Goal: Task Accomplishment & Management: Use online tool/utility

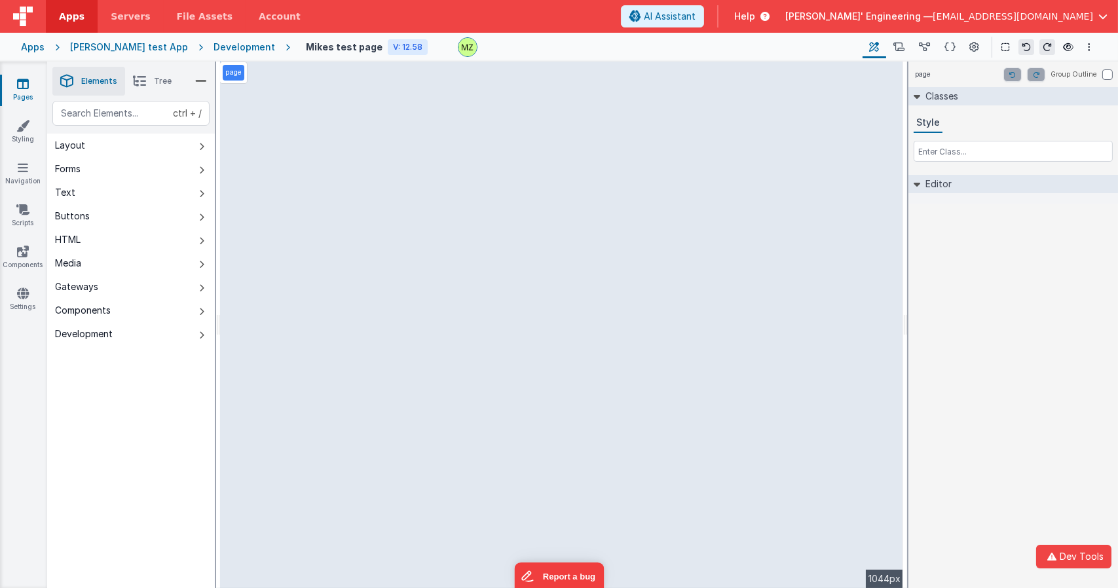
select select "email"
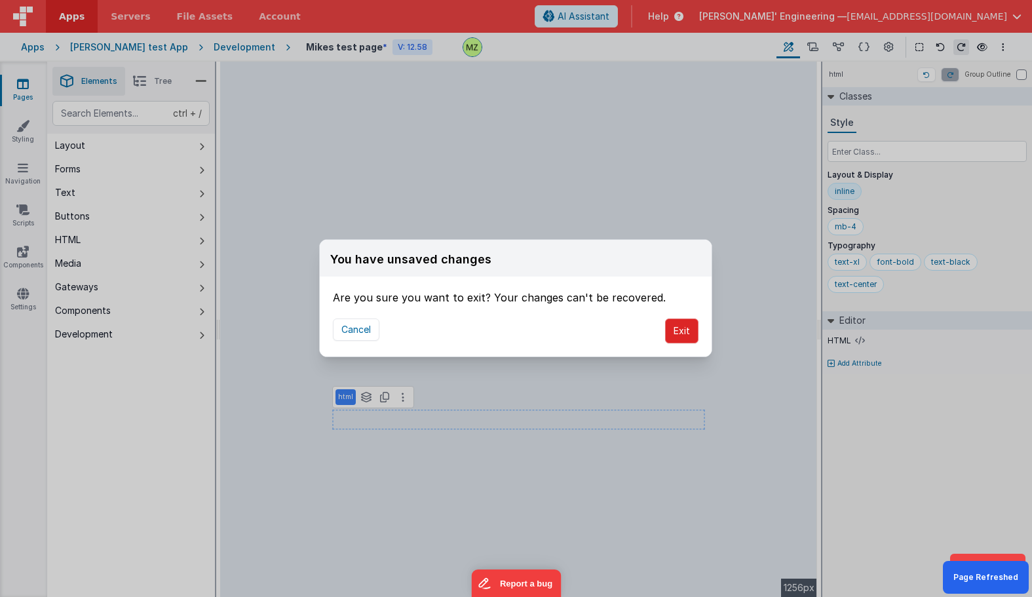
click at [689, 333] on button "Exit" at bounding box center [681, 330] width 33 height 25
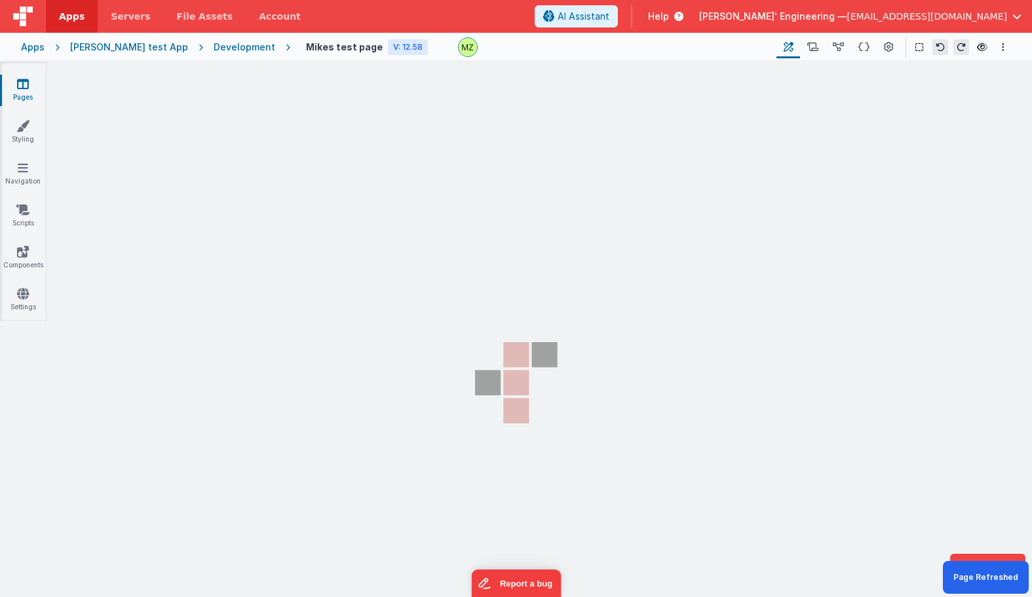
click at [408, 202] on section "Pages Styling Navigation Scripts Components Settings" at bounding box center [516, 341] width 1032 height 558
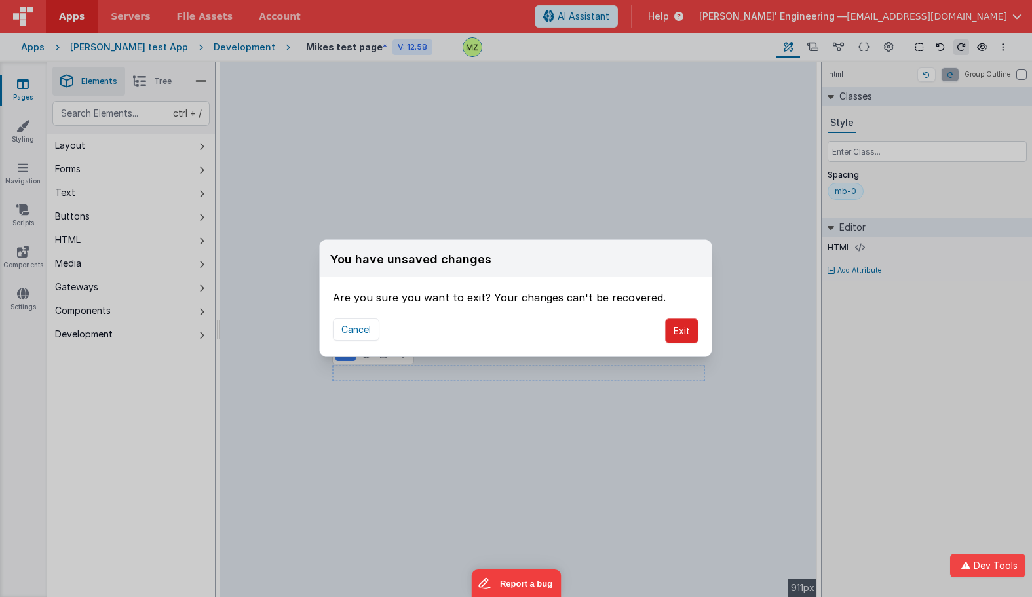
click at [677, 328] on button "Exit" at bounding box center [681, 330] width 33 height 25
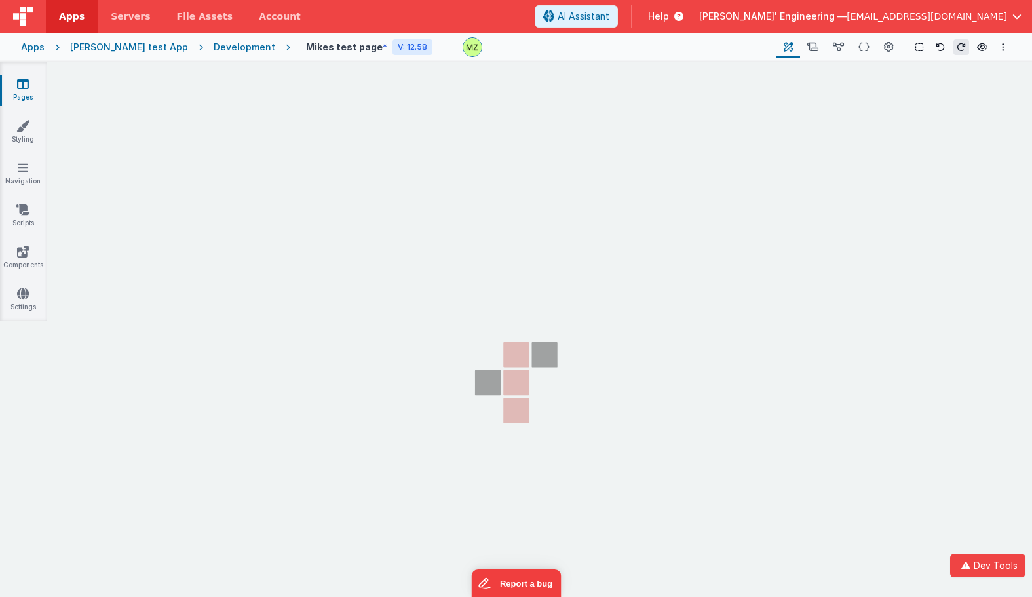
click at [712, 342] on div "You have unsaved changes Are you sure you want to exit? Your changes can't be r…" at bounding box center [516, 298] width 1032 height 597
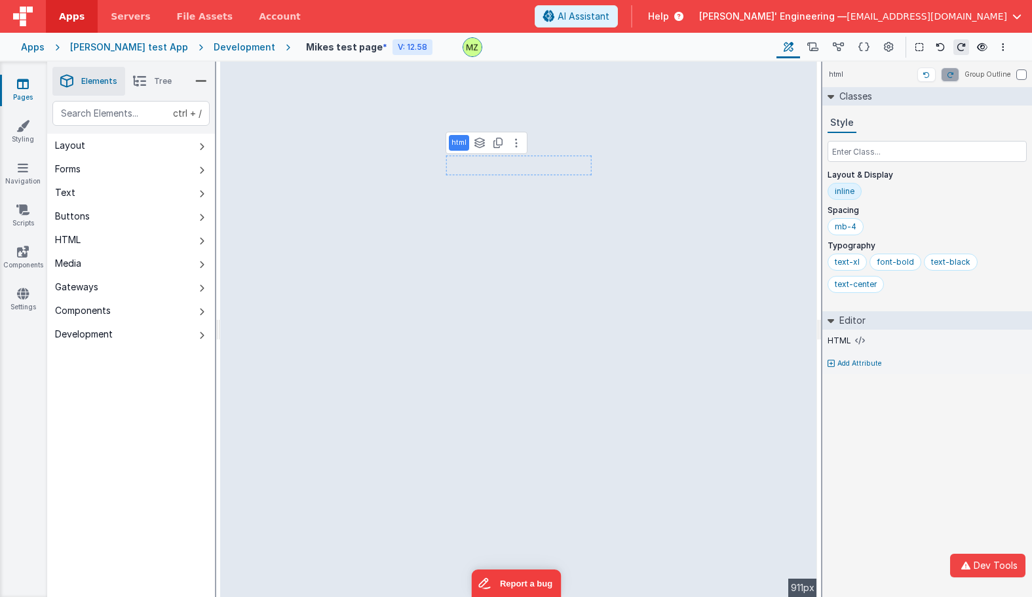
select select "email"
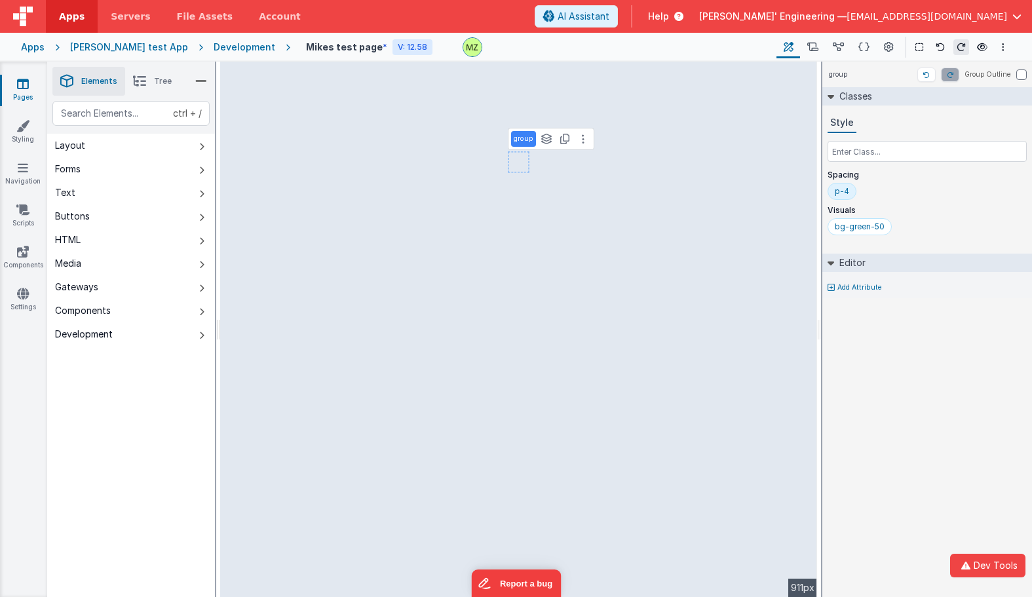
select select "email"
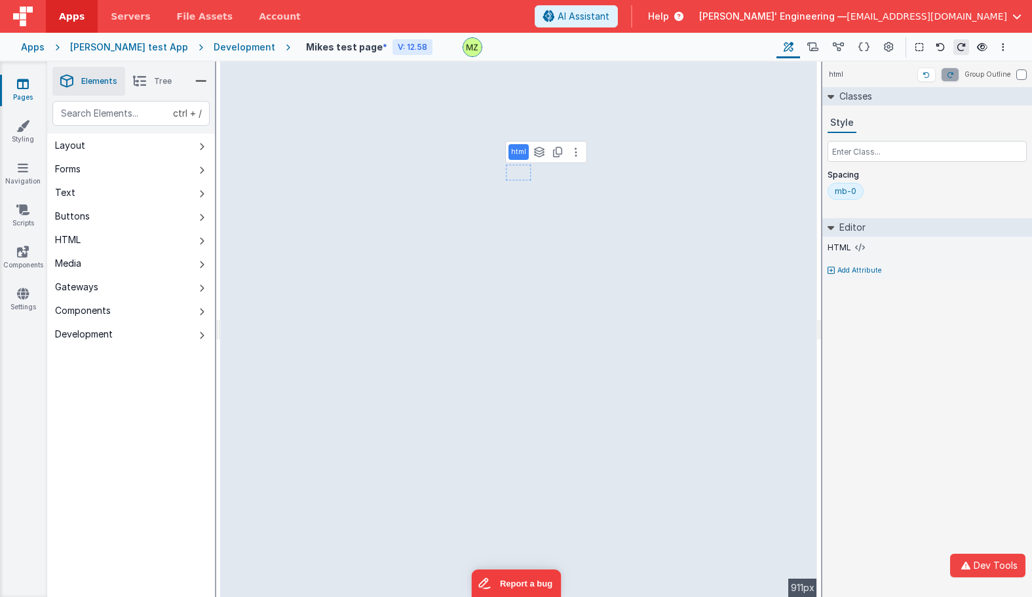
select select "email"
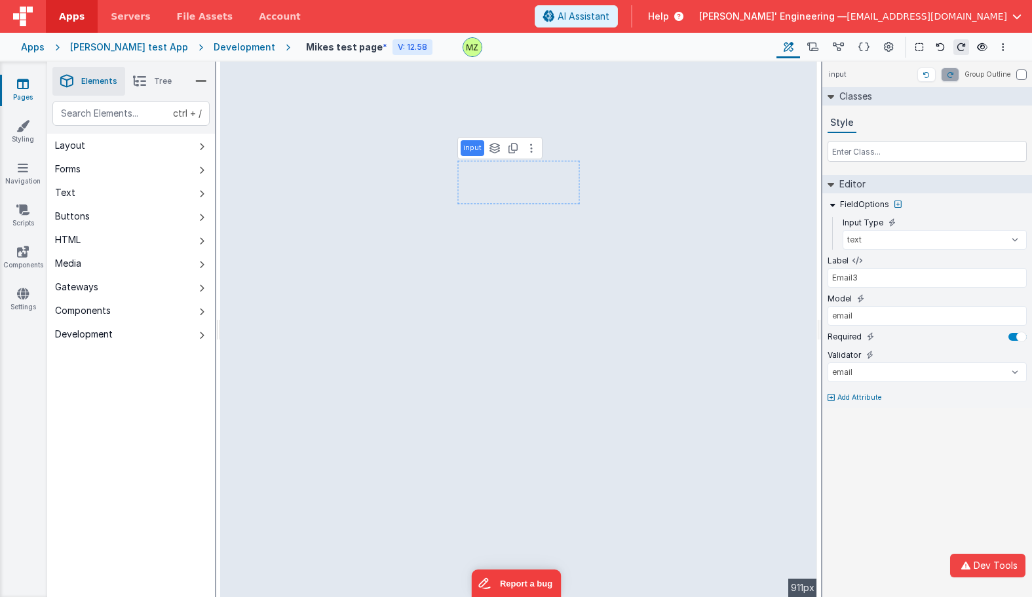
type input "Email1"
select select "email"
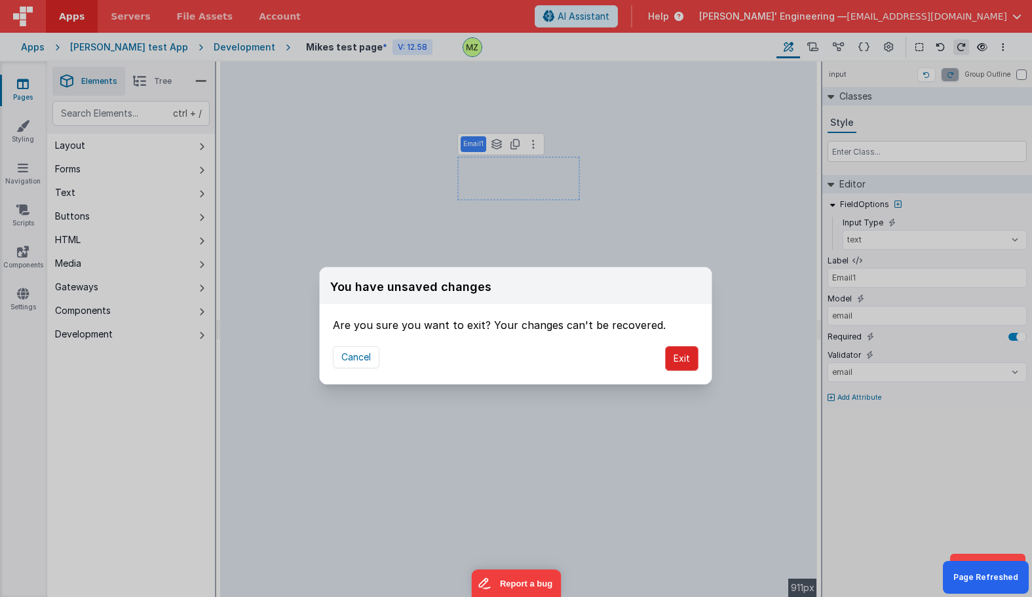
click at [668, 354] on button "Exit" at bounding box center [681, 358] width 33 height 25
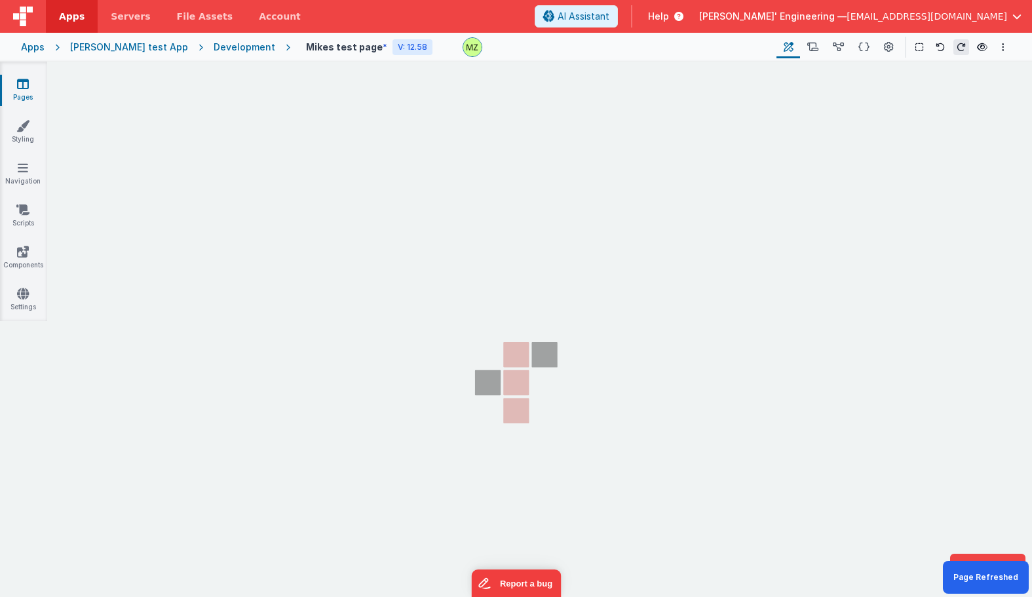
click at [668, 354] on section "Pages Styling Navigation Scripts Components Settings" at bounding box center [516, 341] width 1032 height 558
click at [624, 330] on section "Pages Styling Navigation Scripts Components Settings" at bounding box center [516, 341] width 1032 height 558
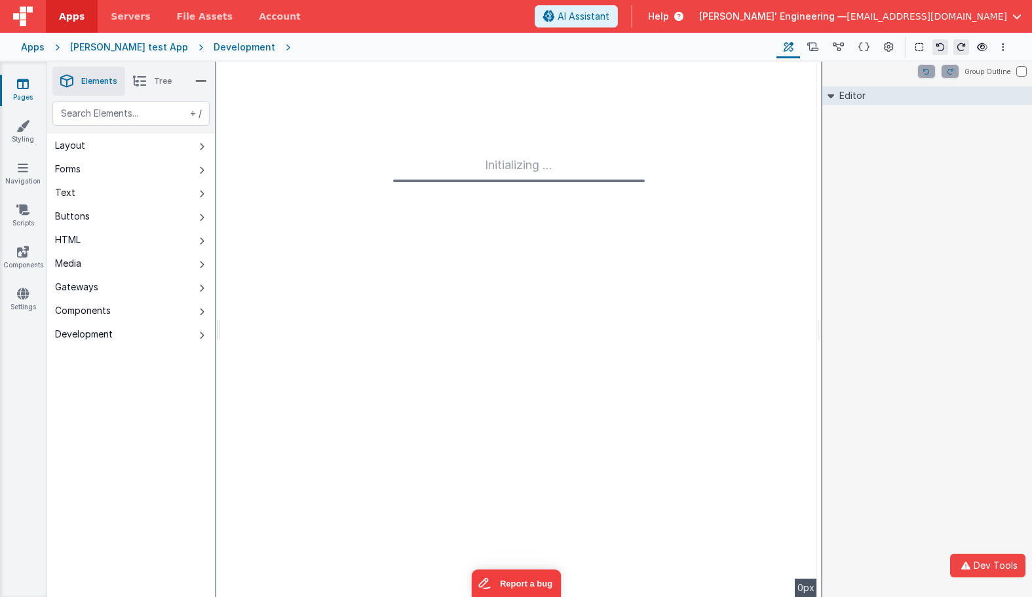
click at [923, 330] on div "Group Outline Editor DEV: Focus DEV: builderToggleConditionalCSS DEV: Remove DN…" at bounding box center [927, 329] width 210 height 535
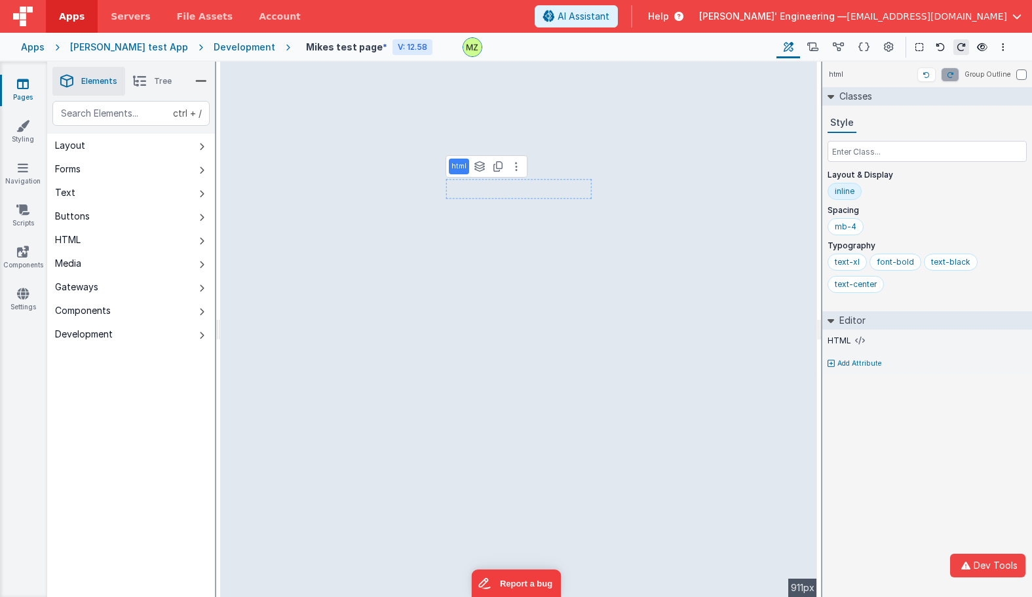
select select "email"
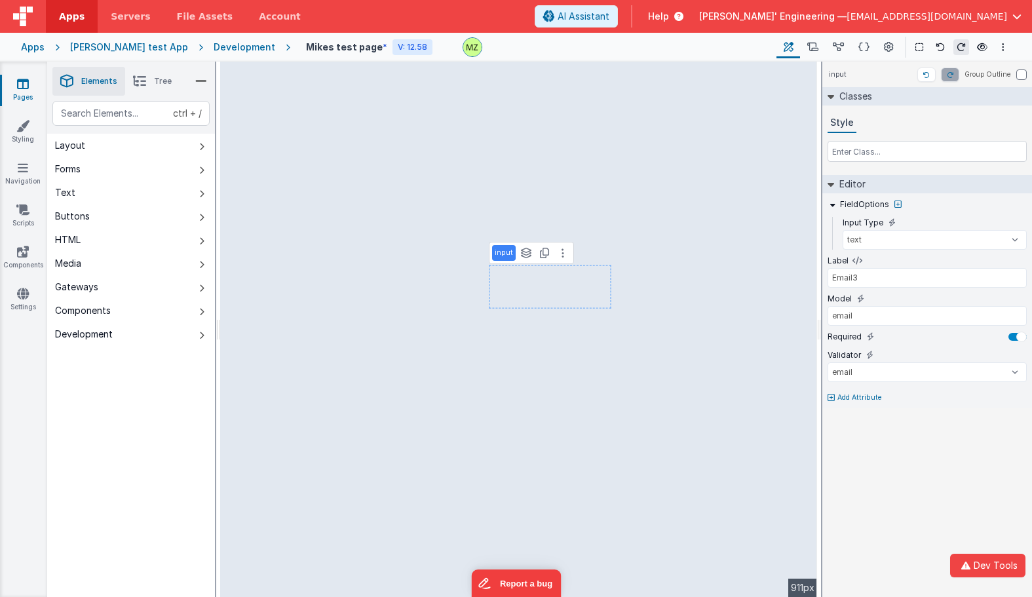
type input "Email1"
select select "email"
type input "Phone Number"
type input "phoneOrg"
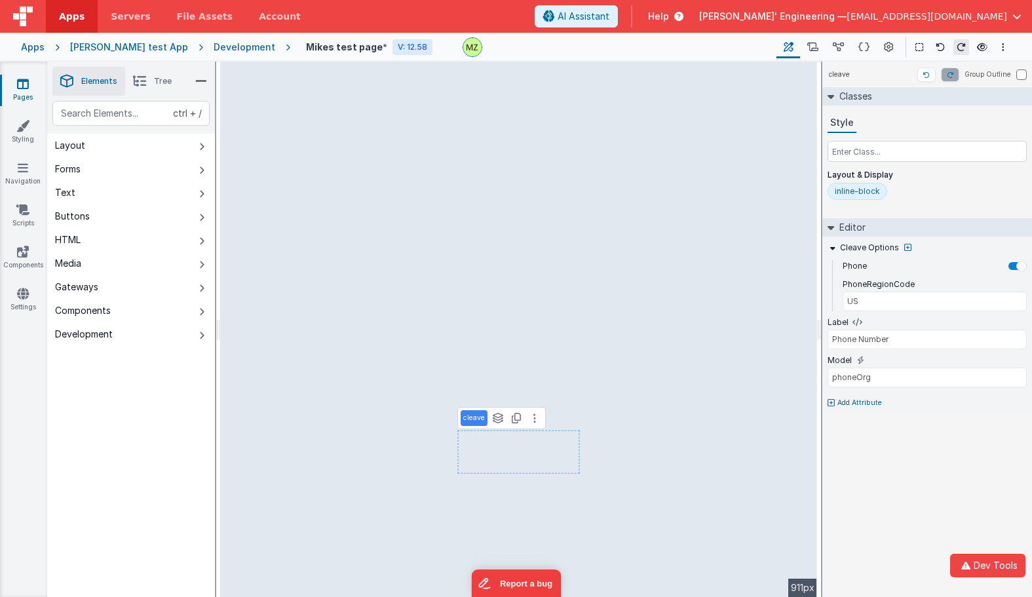
type input "Email1"
type input "email"
select select "email"
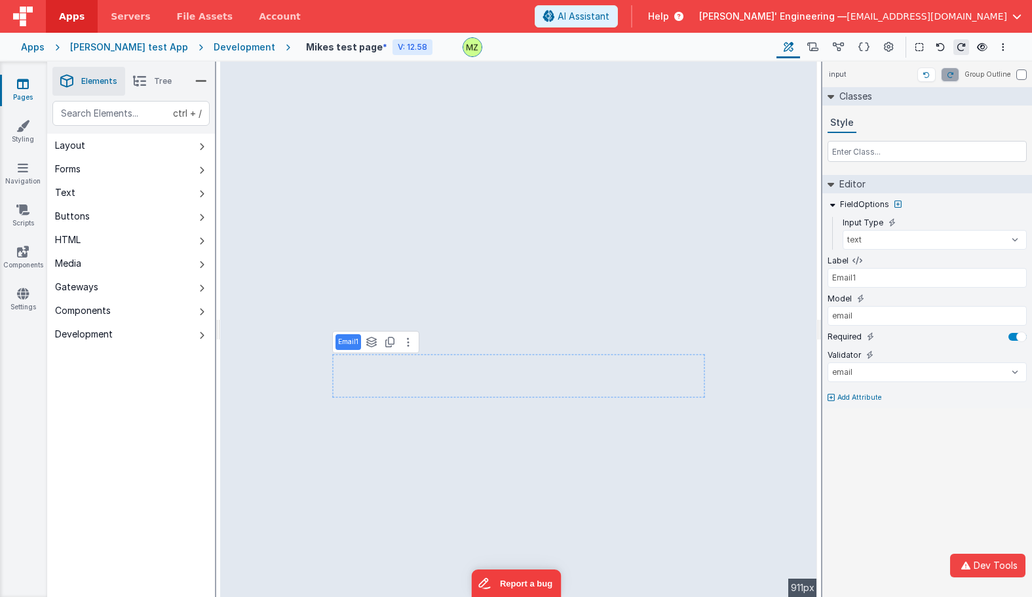
type input "Phone Number"
type input "phoneOrg"
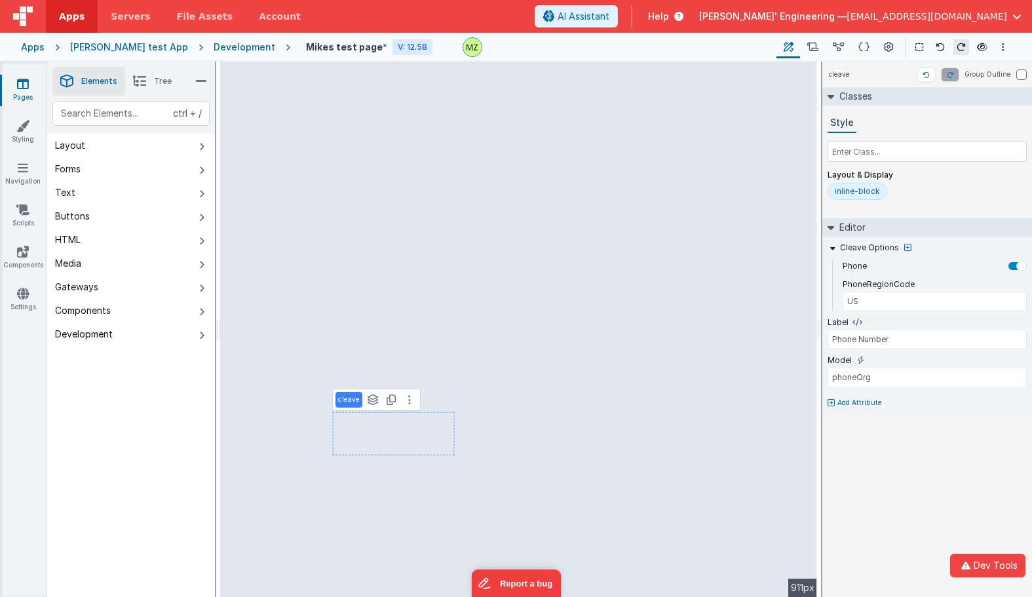
type input "Email1"
type input "email"
select select "email"
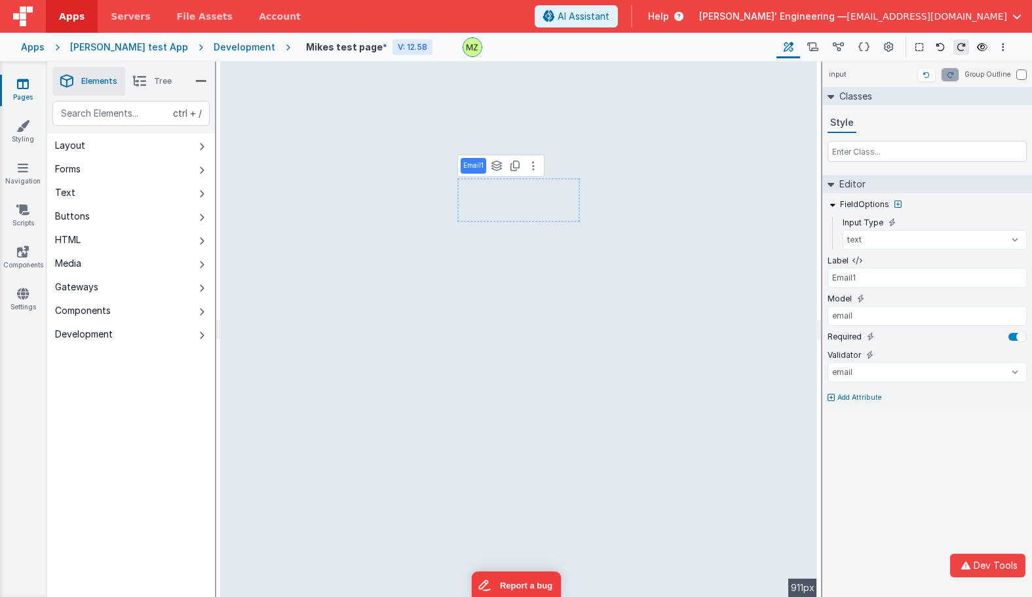
type input "Email23"
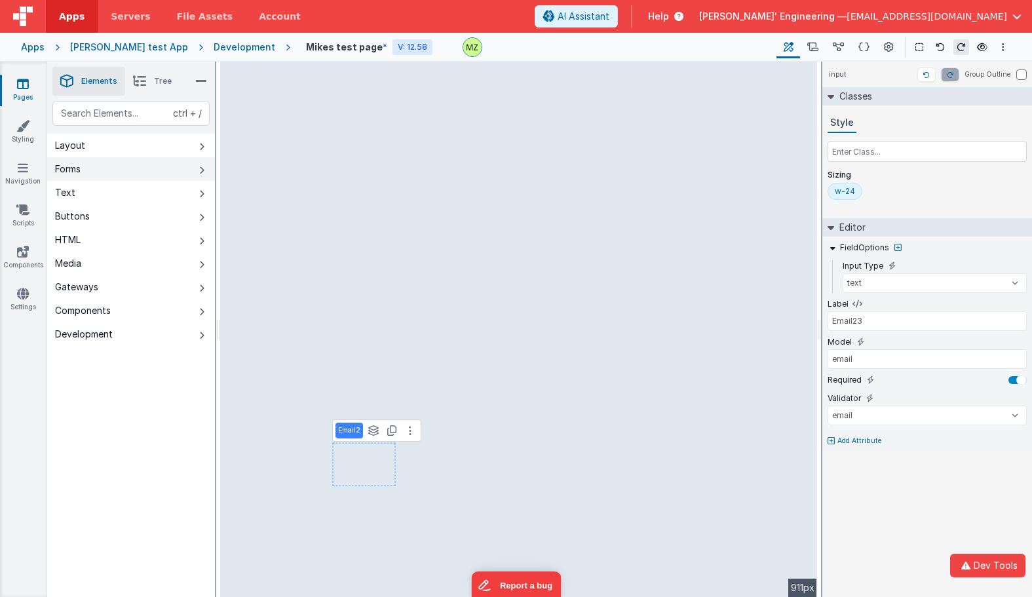
click at [118, 174] on button "Forms" at bounding box center [131, 169] width 168 height 24
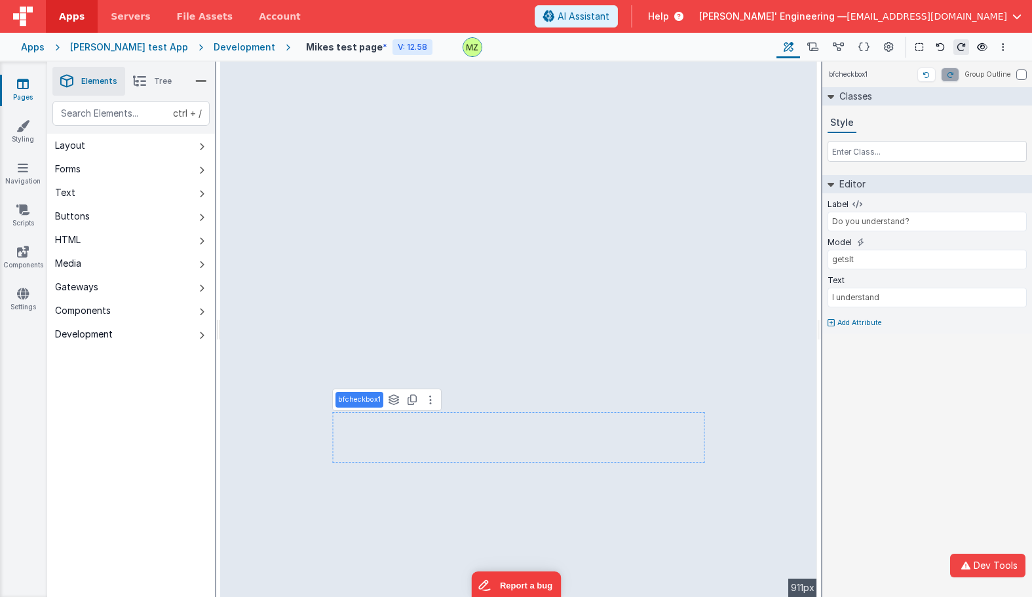
type input "Email3"
select select "email"
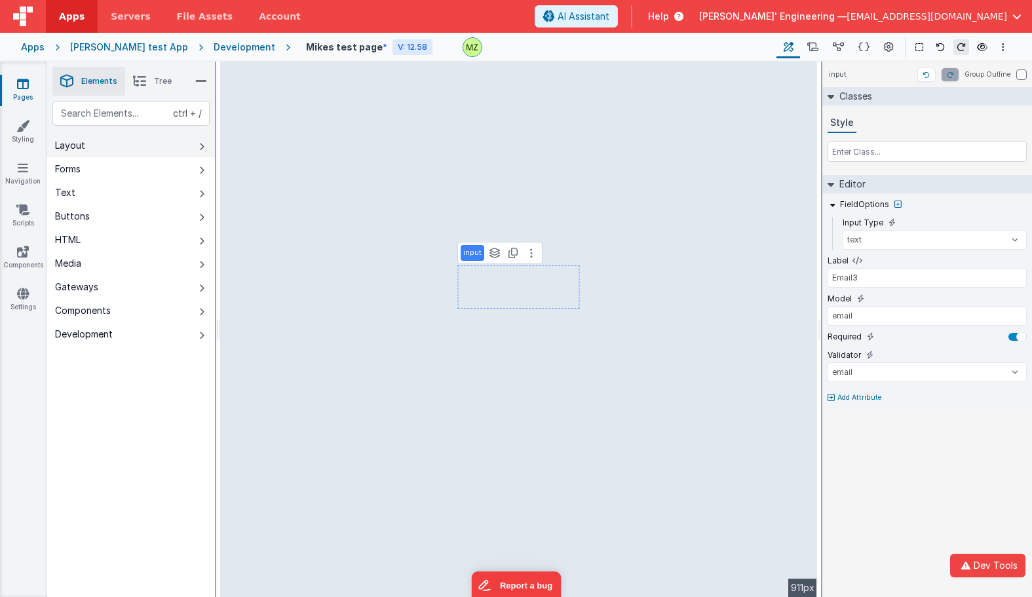
click at [104, 149] on button "Layout" at bounding box center [131, 146] width 168 height 24
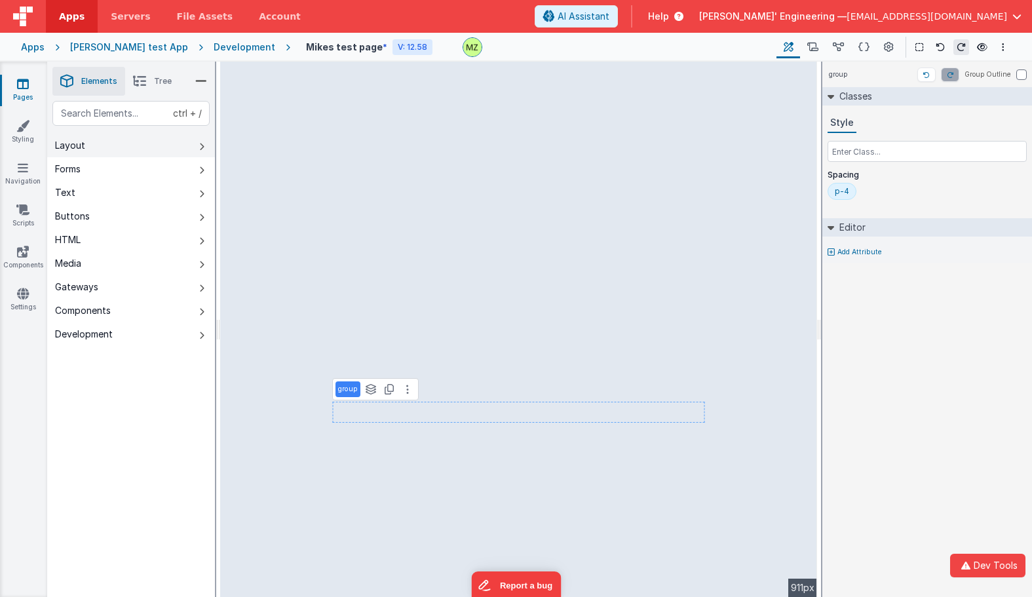
click at [97, 136] on button "Layout" at bounding box center [131, 146] width 168 height 24
click at [106, 156] on button "Layout" at bounding box center [131, 146] width 168 height 24
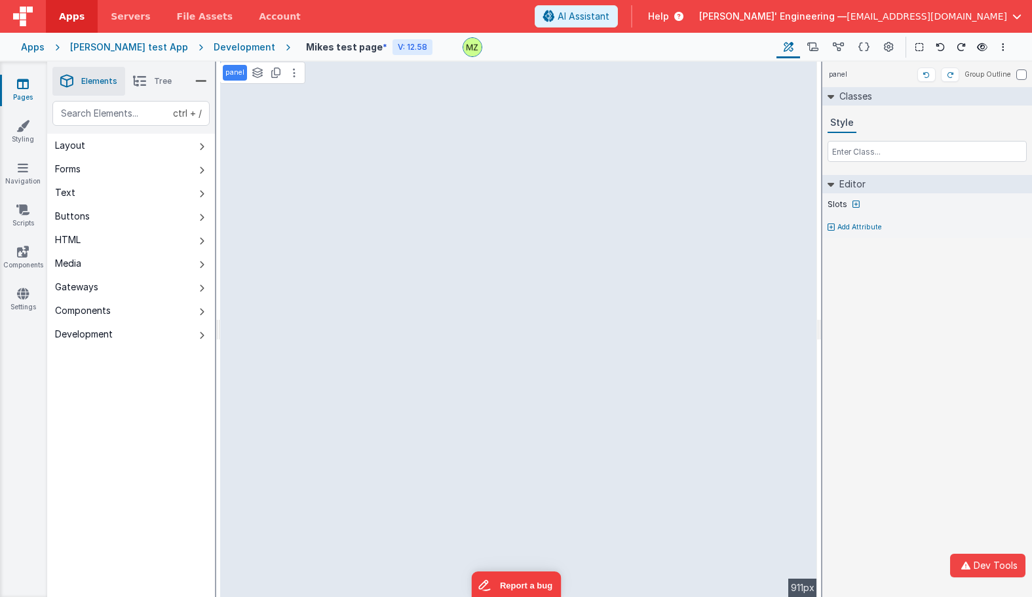
select select "email"
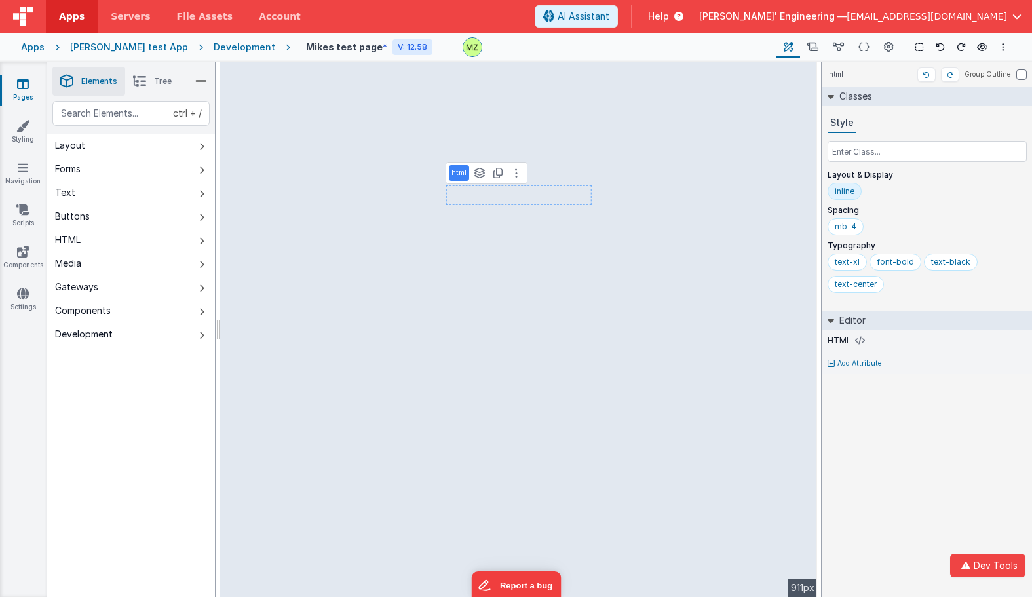
select select "email"
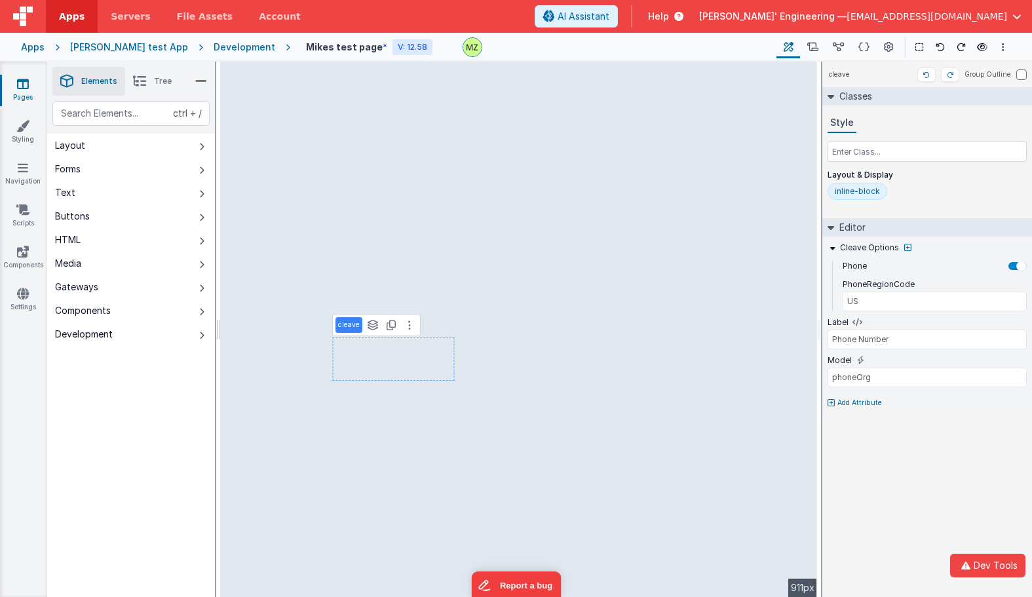
type input "I understand"
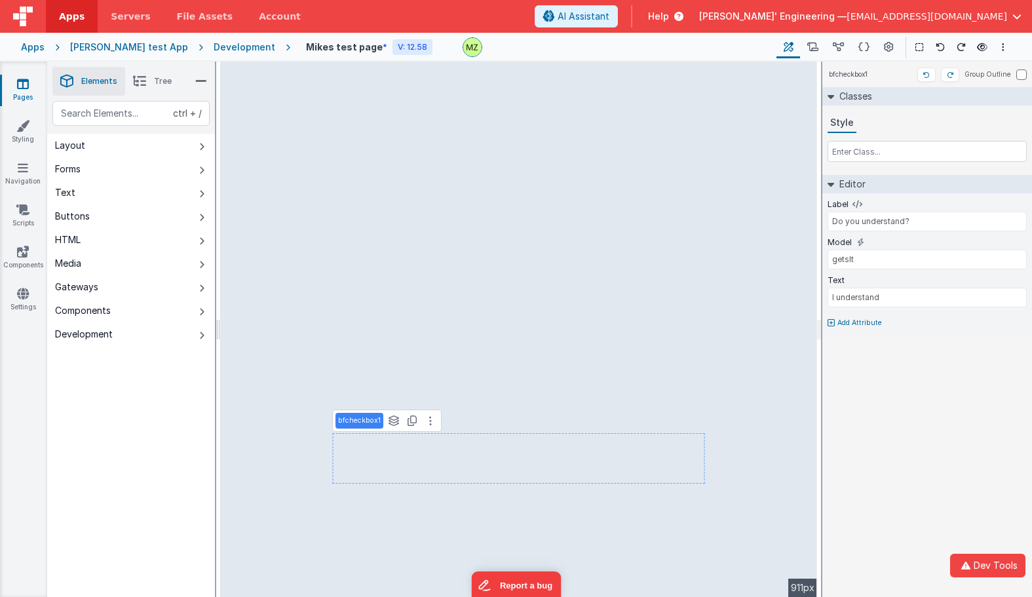
select select "email"
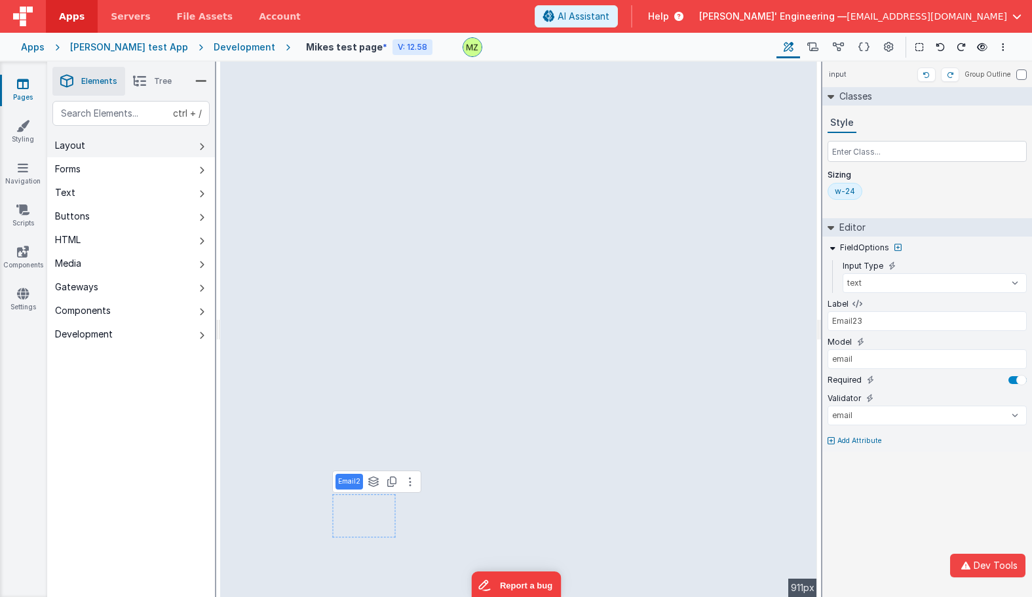
click at [138, 153] on button "Layout" at bounding box center [131, 146] width 168 height 24
click at [162, 165] on button "Forms" at bounding box center [131, 169] width 168 height 24
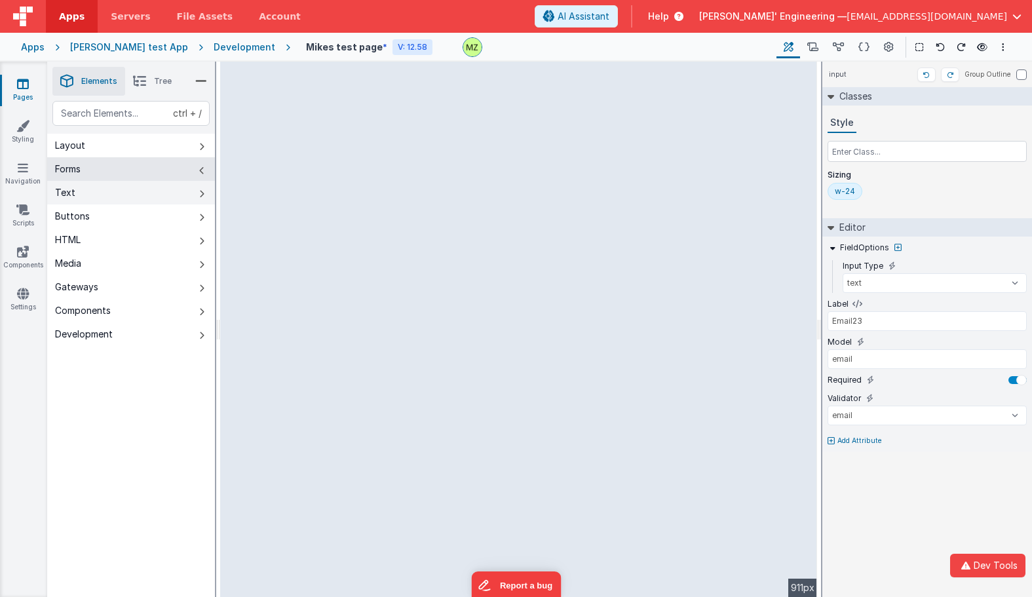
click at [159, 198] on button "Text" at bounding box center [131, 193] width 168 height 24
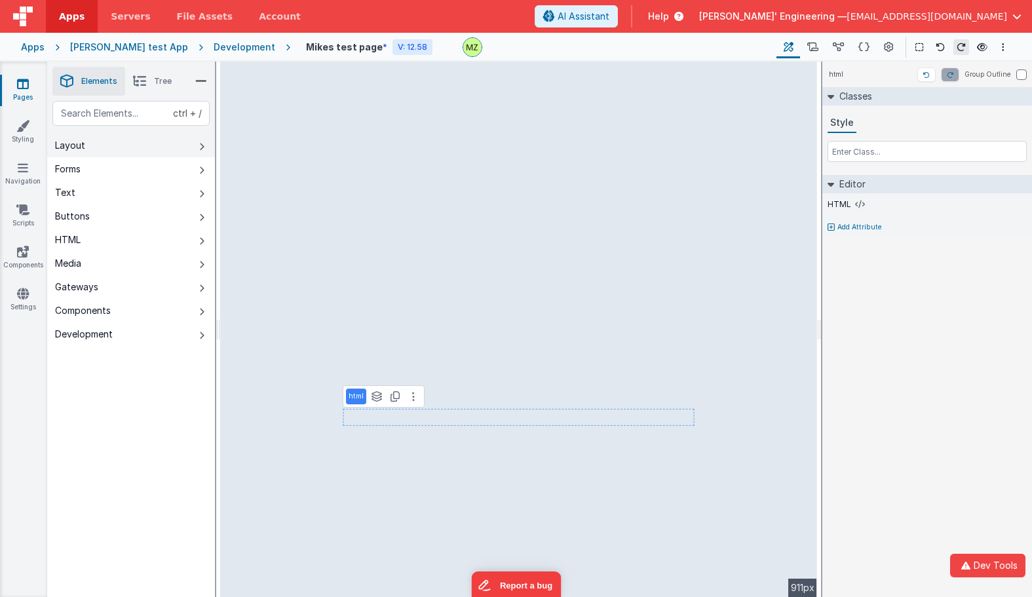
click at [138, 134] on div "ctrl + / Layout Forms Text Buttons HTML Media Gateways Components Development" at bounding box center [131, 223] width 168 height 245
drag, startPoint x: 186, startPoint y: 149, endPoint x: 193, endPoint y: 152, distance: 7.7
click at [186, 151] on button "Layout" at bounding box center [131, 146] width 168 height 24
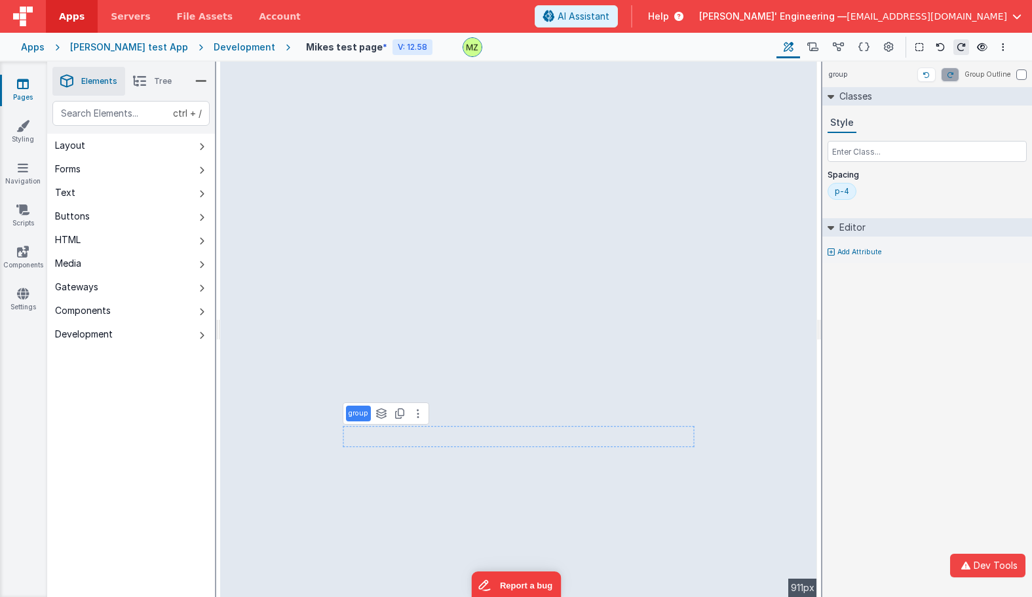
click at [420, 404] on div "group See layers ctrl + L Duplicate ctrl + D" at bounding box center [386, 413] width 86 height 22
select select "email"
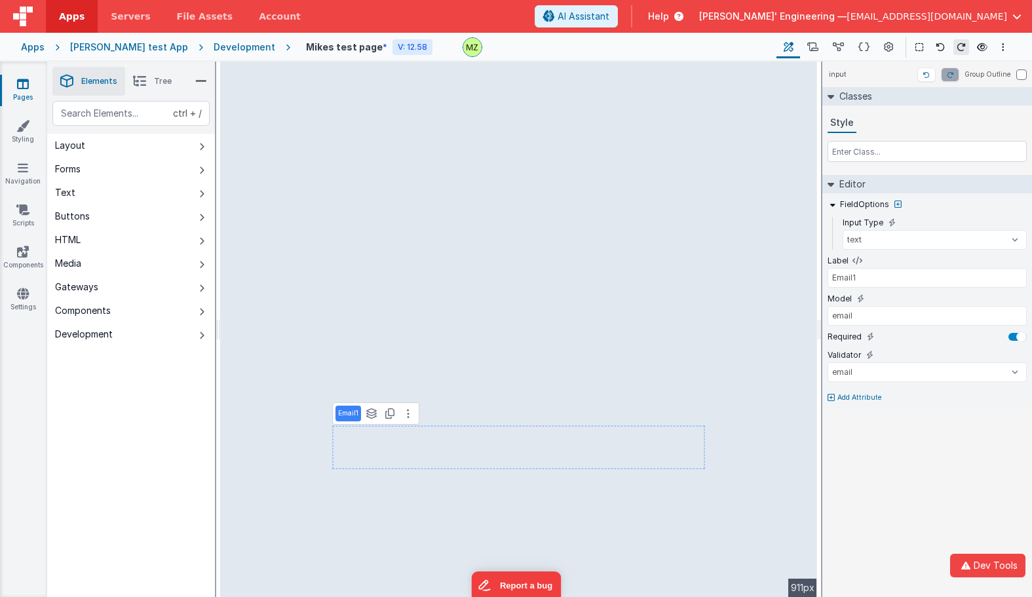
type input "email"
select select "email"
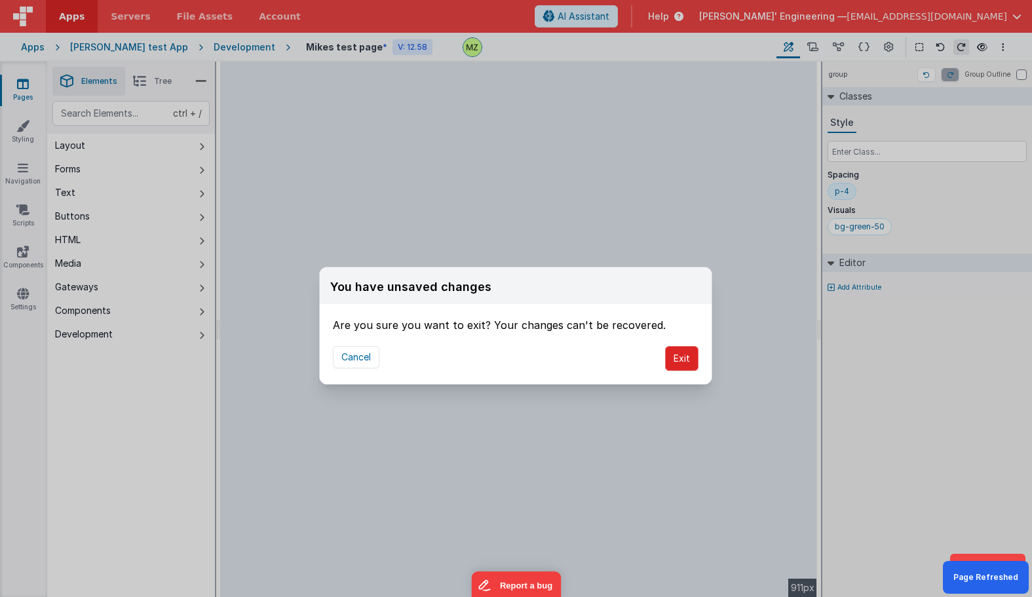
click at [680, 361] on button "Exit" at bounding box center [681, 358] width 33 height 25
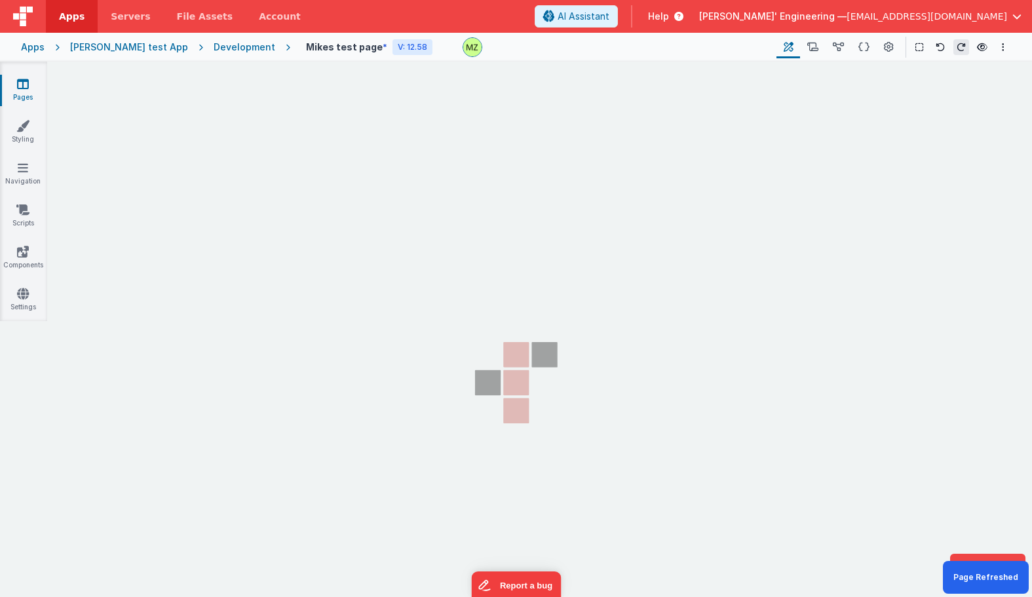
click at [687, 394] on section "Pages Styling Navigation Scripts Components Settings" at bounding box center [516, 341] width 1032 height 558
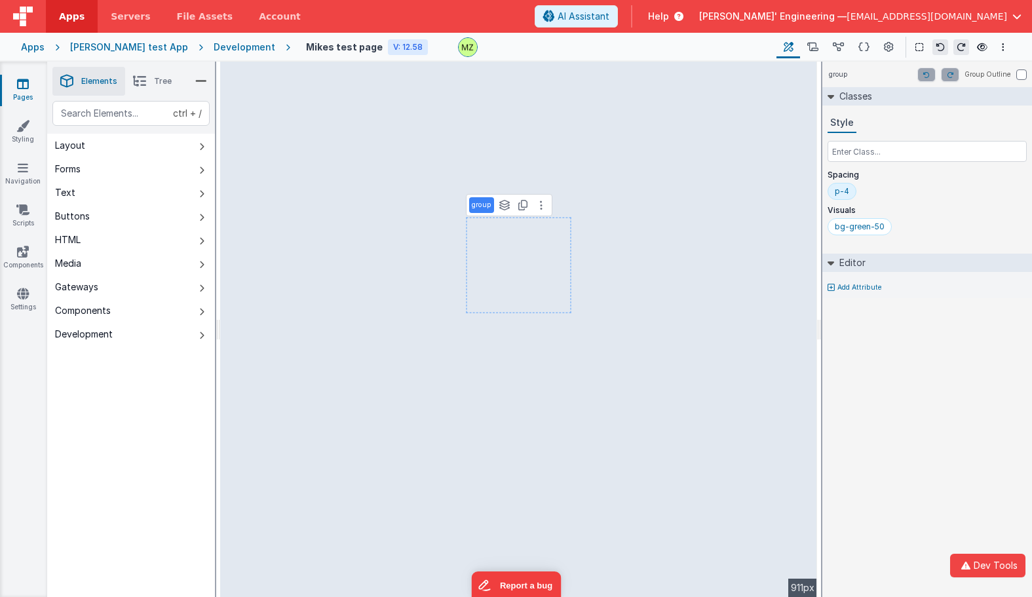
select select "email"
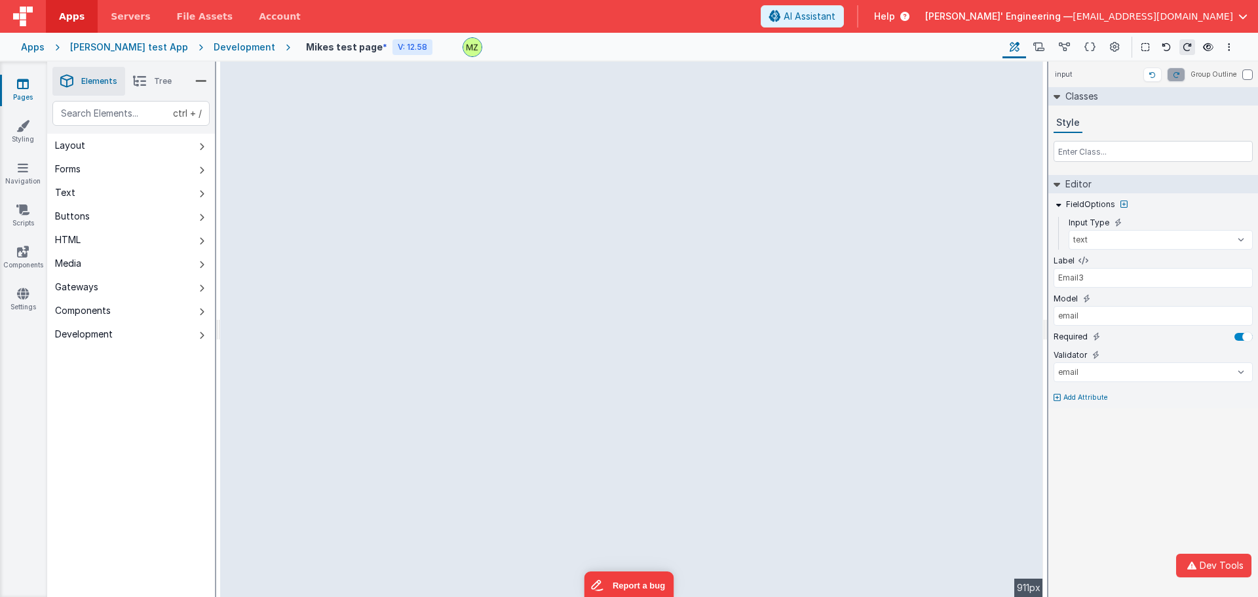
click at [1031, 488] on div "input Group Outline Classes Style Editor FieldOptions Input Type text number pa…" at bounding box center [1153, 329] width 210 height 535
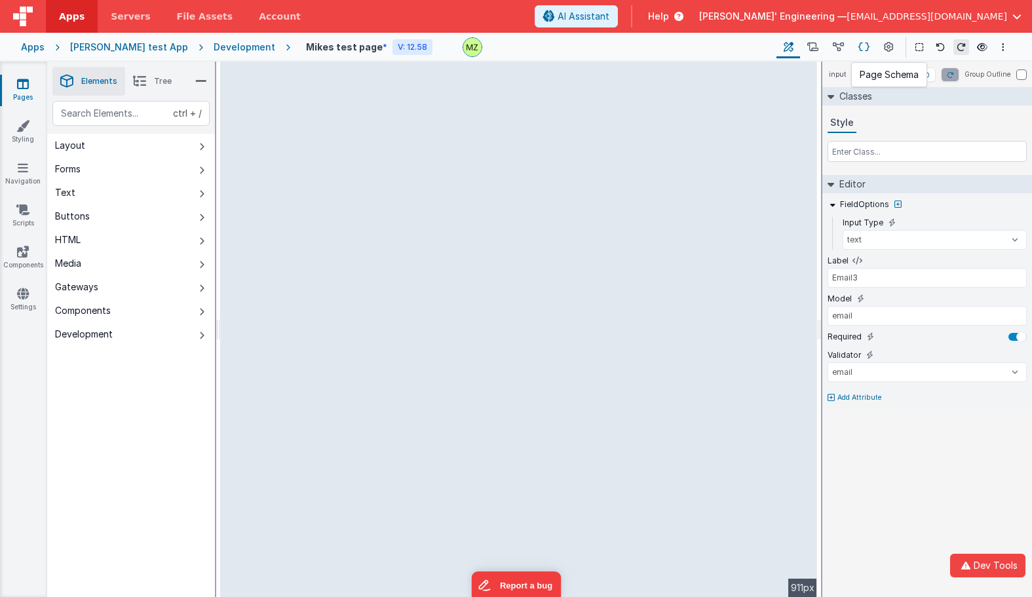
click at [862, 44] on icon at bounding box center [863, 48] width 11 height 14
click at [869, 48] on icon at bounding box center [863, 48] width 11 height 14
click at [864, 48] on icon at bounding box center [863, 48] width 11 height 14
click at [826, 51] on button at bounding box center [839, 47] width 26 height 22
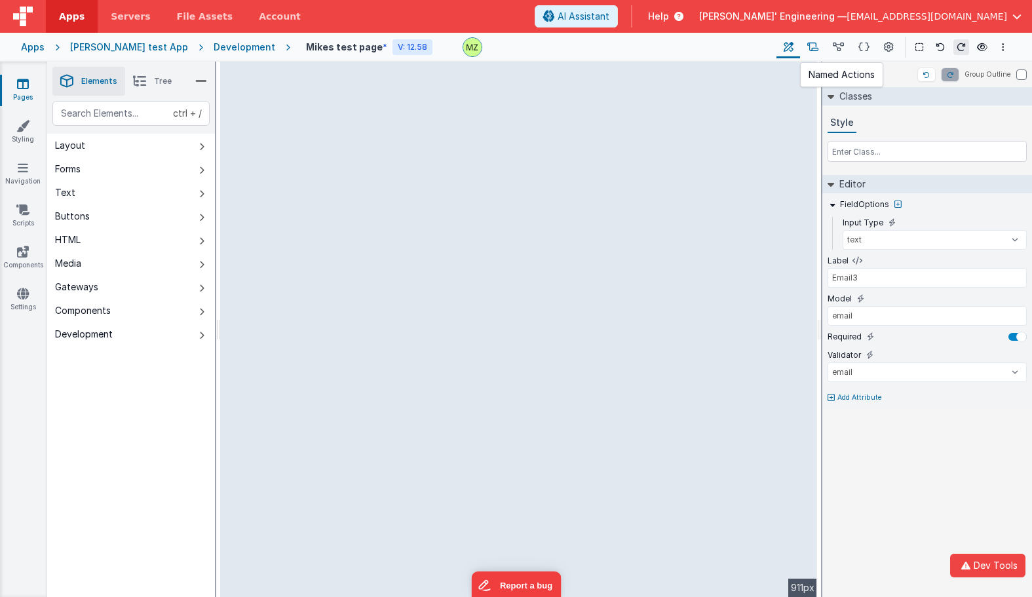
click at [816, 51] on icon at bounding box center [812, 48] width 11 height 14
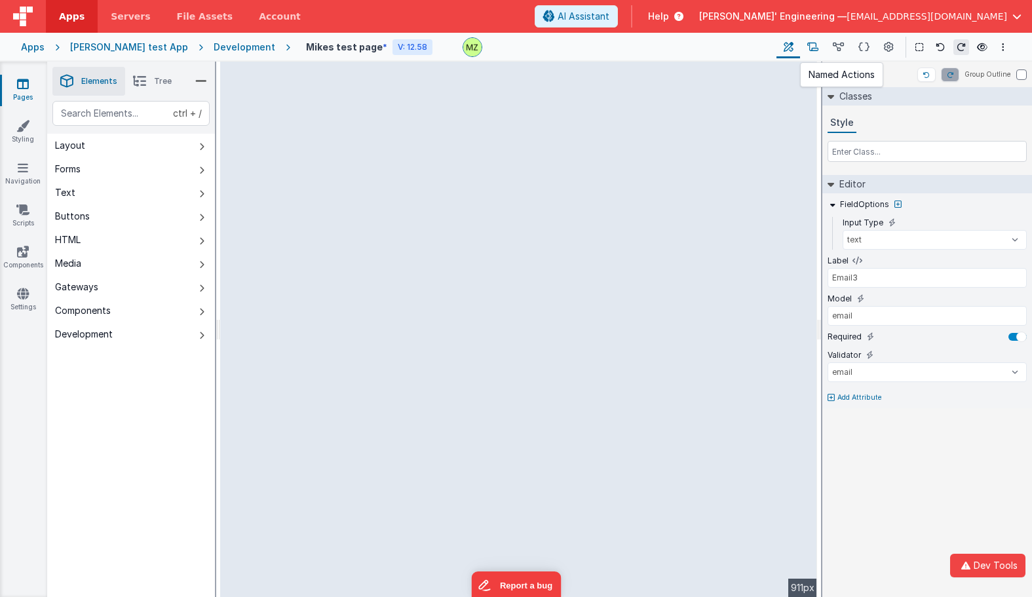
click at [816, 51] on icon at bounding box center [812, 48] width 11 height 14
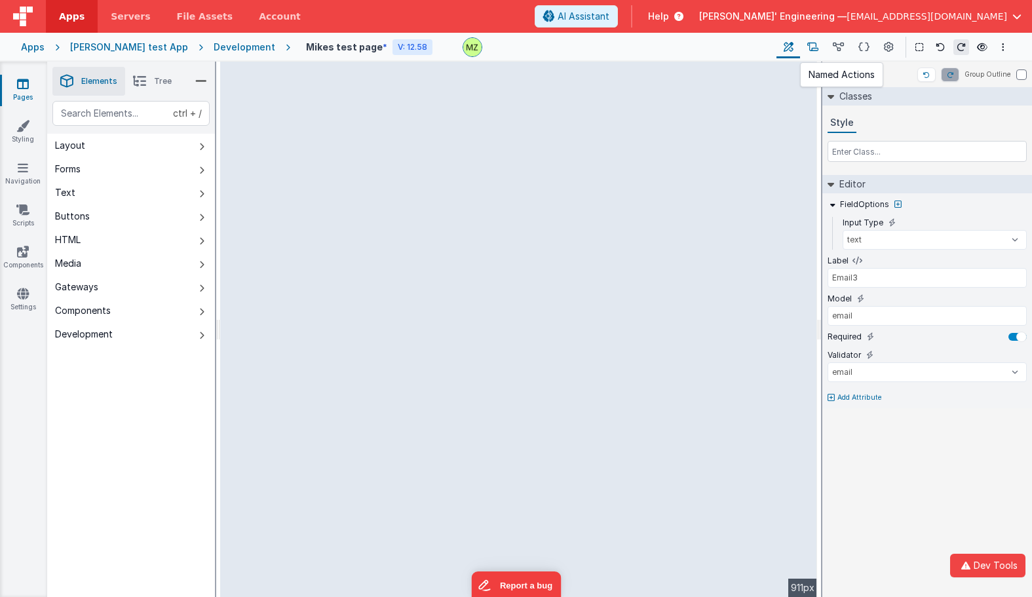
click at [816, 51] on icon at bounding box center [812, 48] width 11 height 14
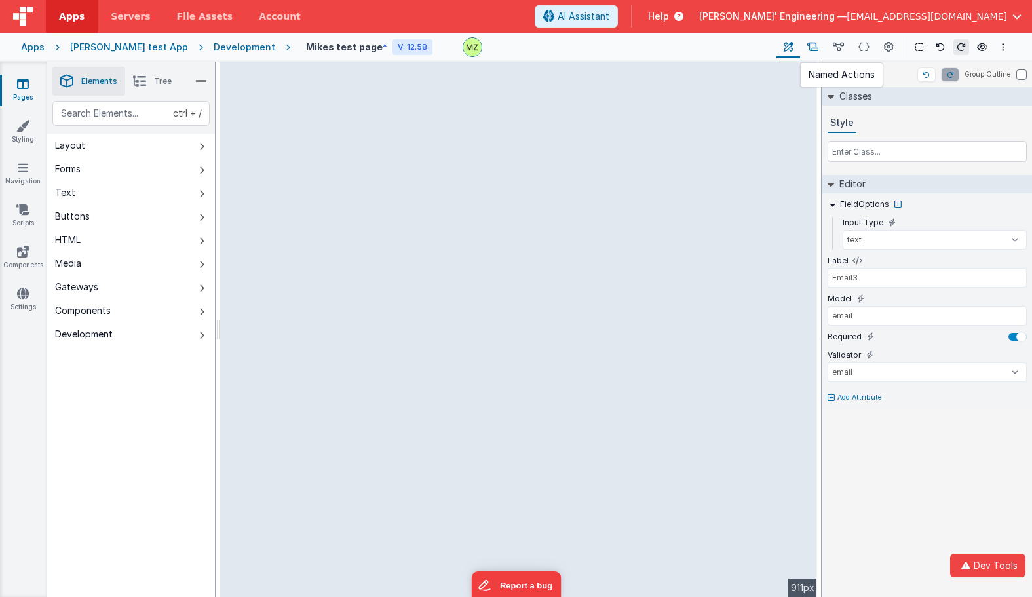
click at [816, 51] on icon at bounding box center [812, 48] width 11 height 14
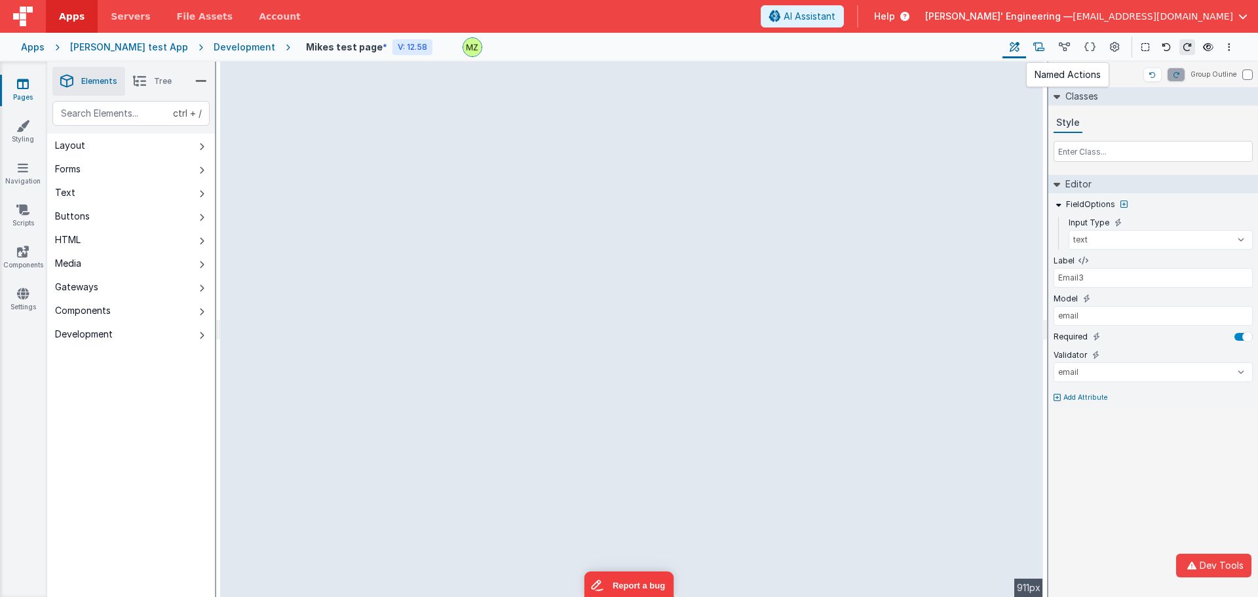
click at [1031, 56] on button at bounding box center [1039, 47] width 26 height 22
click at [1031, 47] on button at bounding box center [1065, 47] width 26 height 22
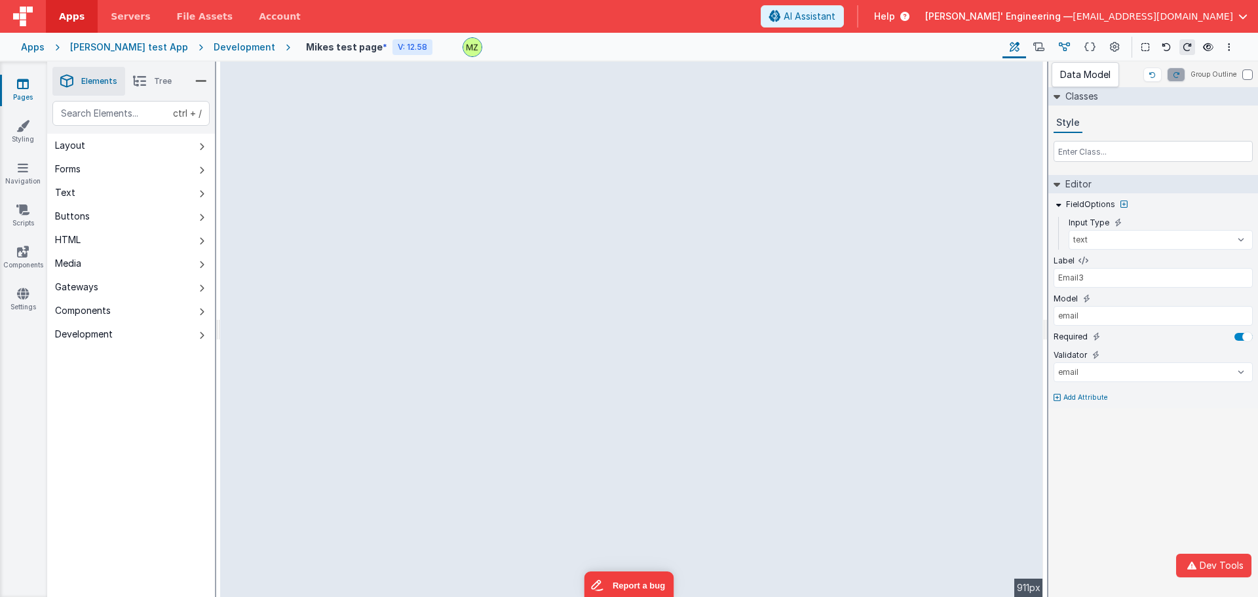
click at [1031, 47] on button at bounding box center [1065, 47] width 26 height 22
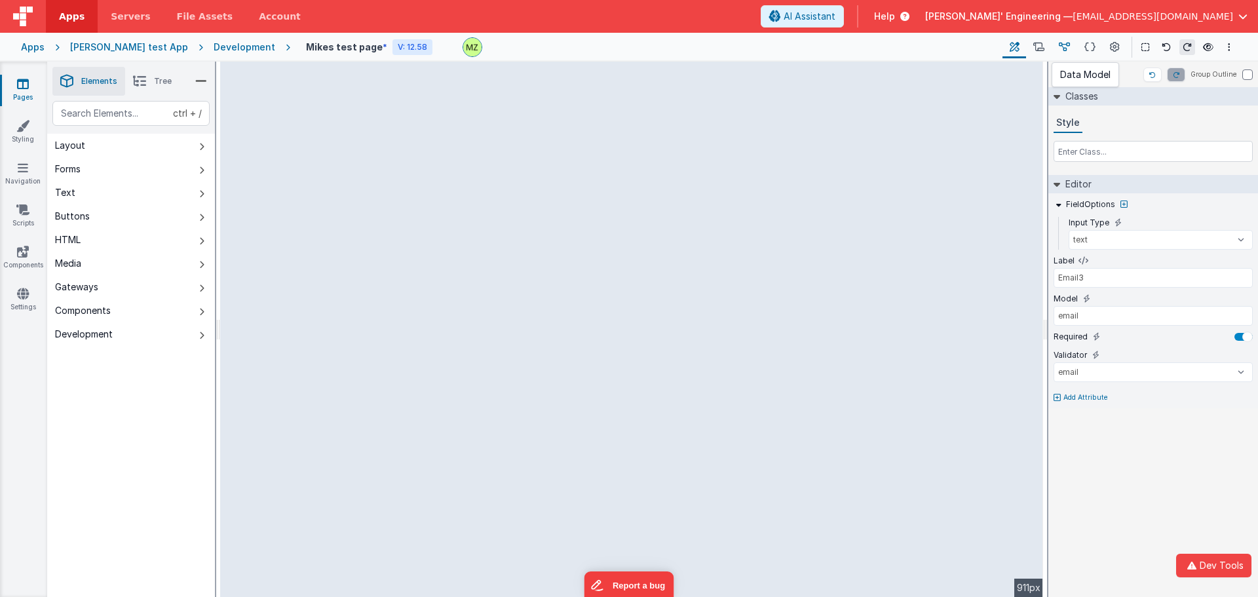
click at [1031, 47] on button at bounding box center [1065, 47] width 26 height 22
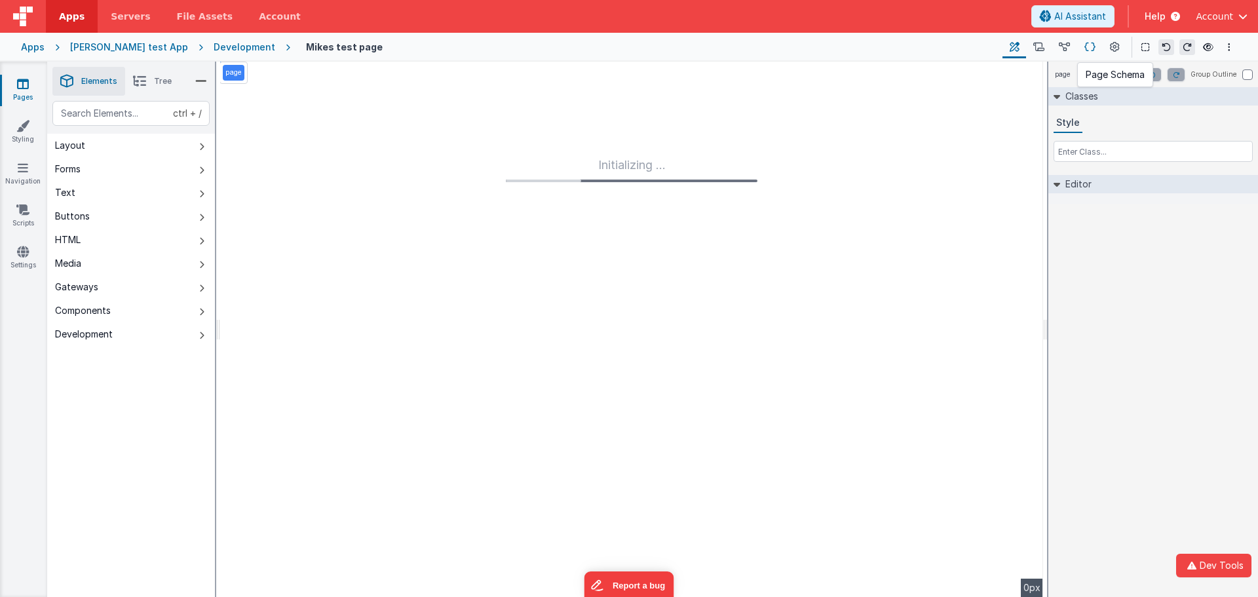
click at [1088, 46] on icon at bounding box center [1089, 48] width 11 height 14
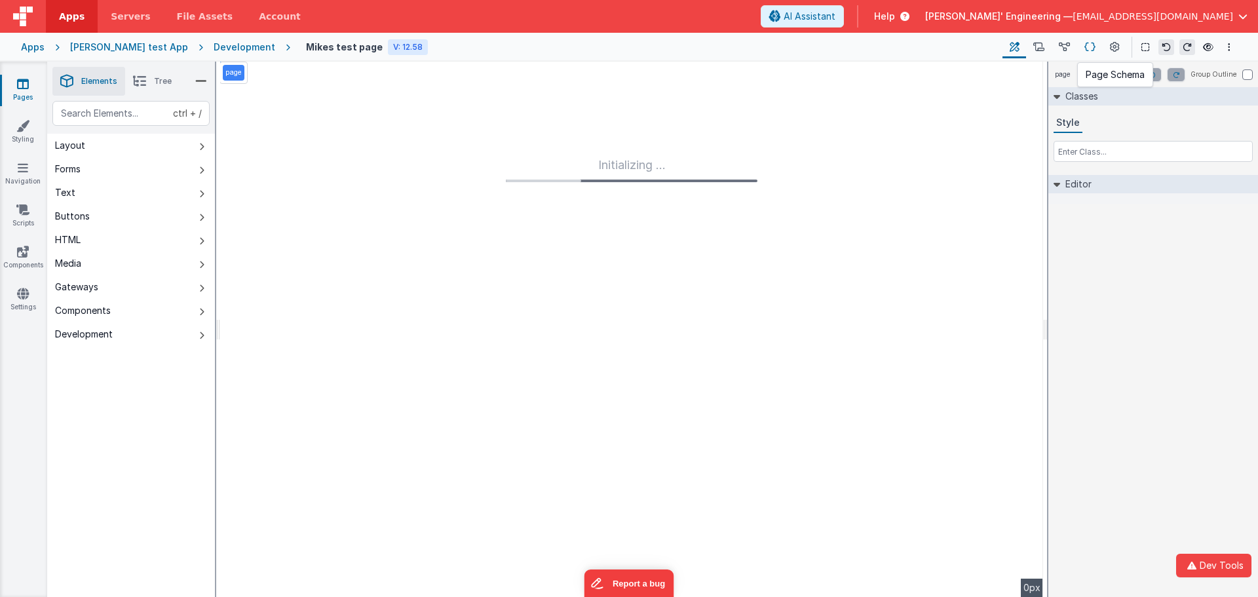
click at [1088, 45] on icon at bounding box center [1089, 48] width 11 height 14
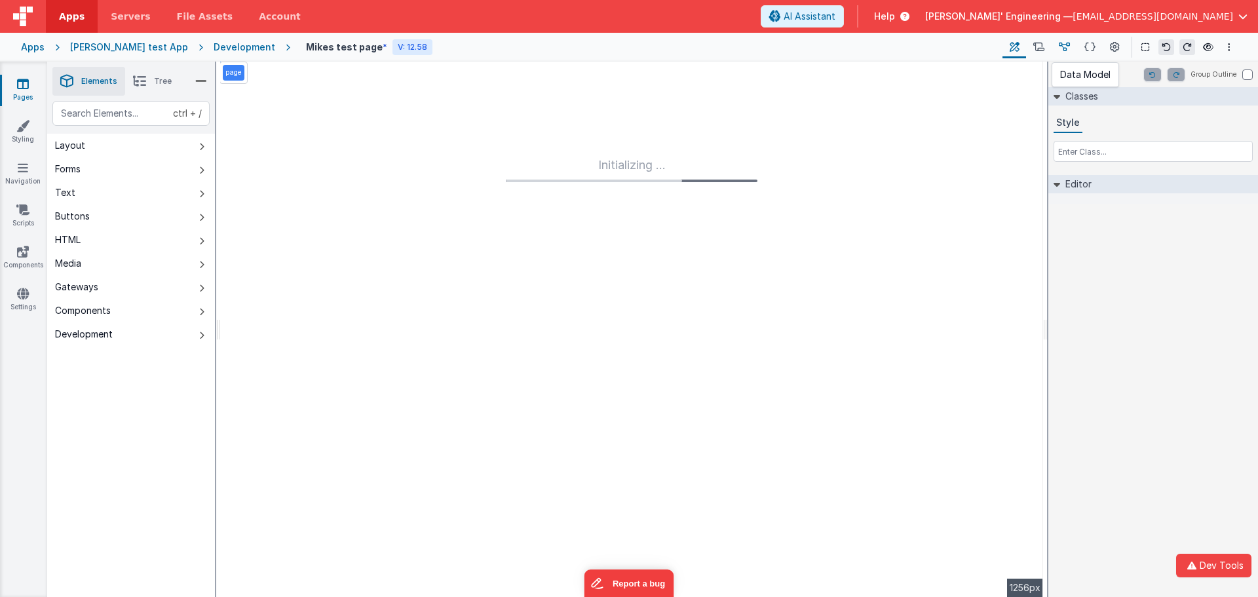
click at [1075, 47] on button at bounding box center [1065, 47] width 26 height 22
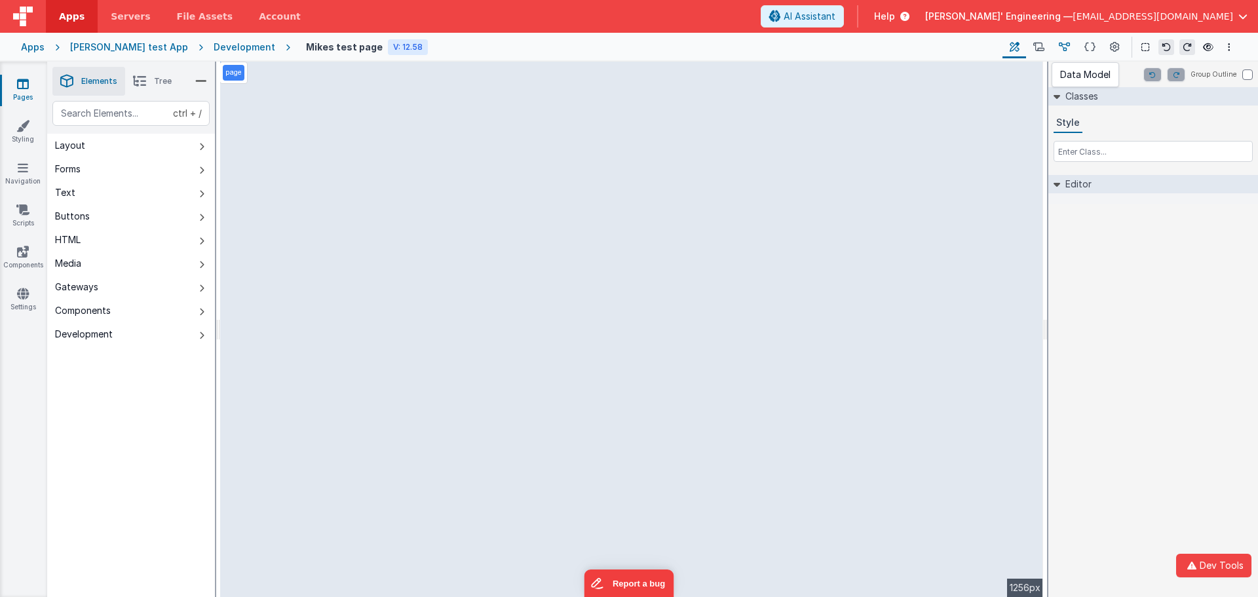
click at [1075, 47] on button at bounding box center [1065, 47] width 26 height 22
click at [1060, 47] on icon at bounding box center [1064, 48] width 11 height 14
click at [1044, 48] on icon at bounding box center [1038, 48] width 11 height 14
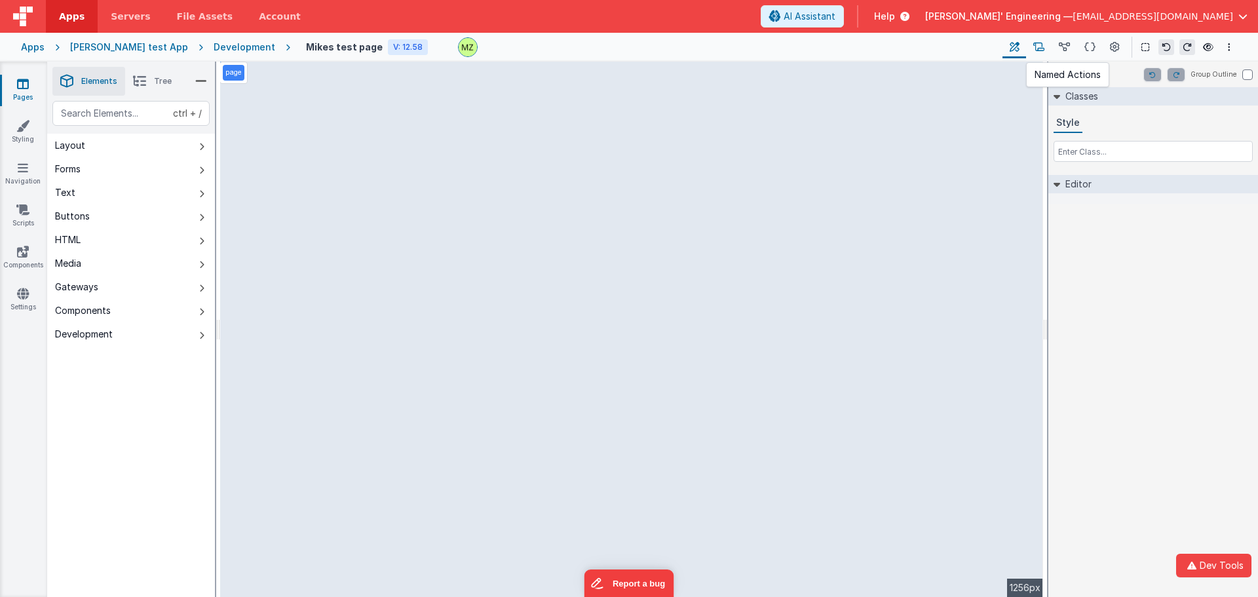
click at [1044, 48] on icon at bounding box center [1038, 48] width 11 height 14
click at [1107, 225] on div "page Group Outline Classes Style Editor DEV: Focus DEV: builderToggleConditiona…" at bounding box center [1153, 329] width 210 height 535
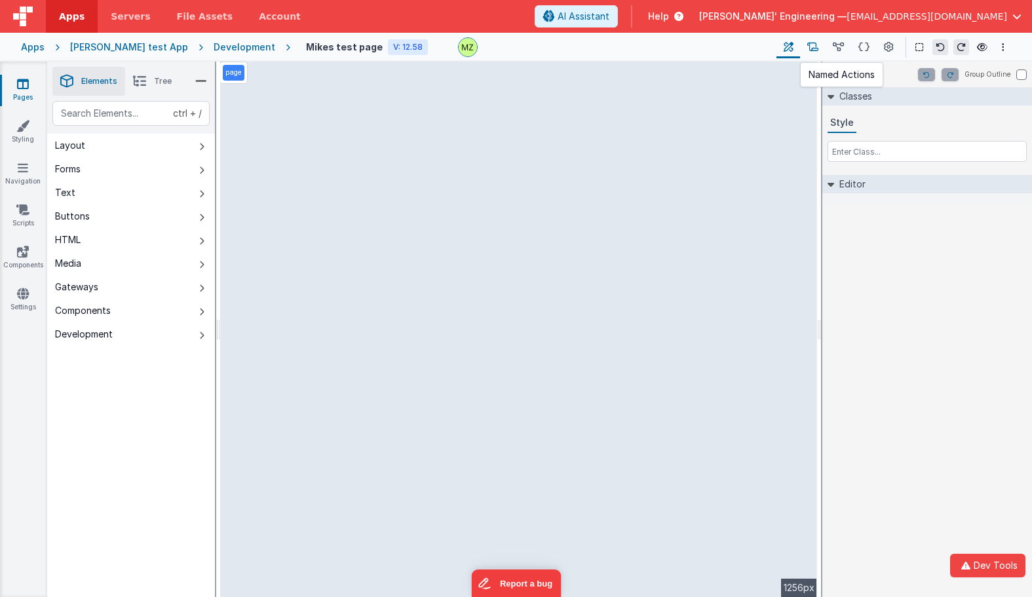
click at [812, 47] on icon at bounding box center [812, 48] width 11 height 14
click at [837, 45] on icon at bounding box center [838, 48] width 11 height 14
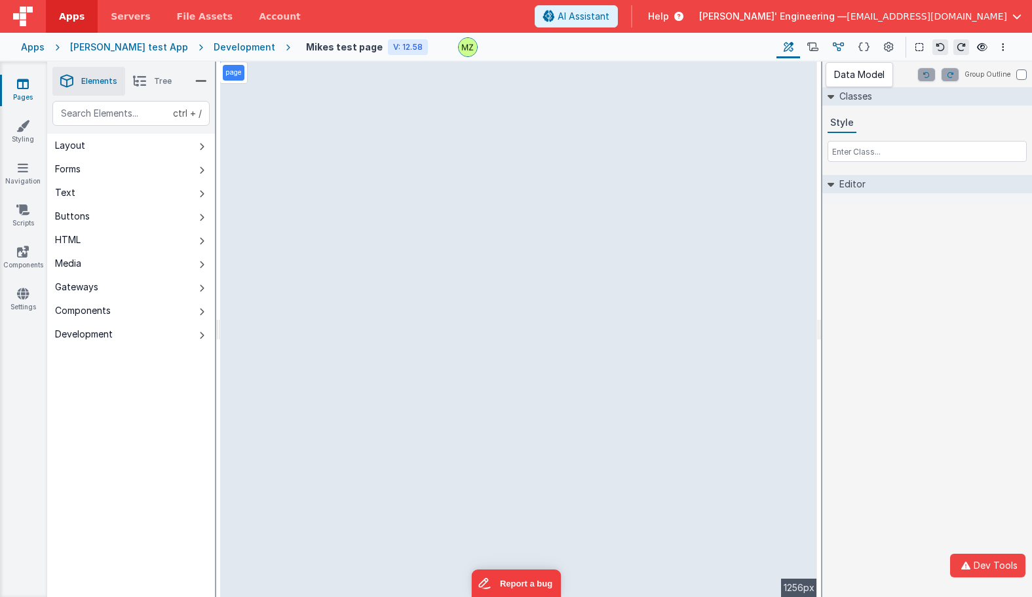
click at [837, 45] on icon at bounding box center [838, 48] width 11 height 14
click at [858, 45] on button at bounding box center [864, 47] width 26 height 22
click at [883, 45] on button at bounding box center [889, 47] width 24 height 22
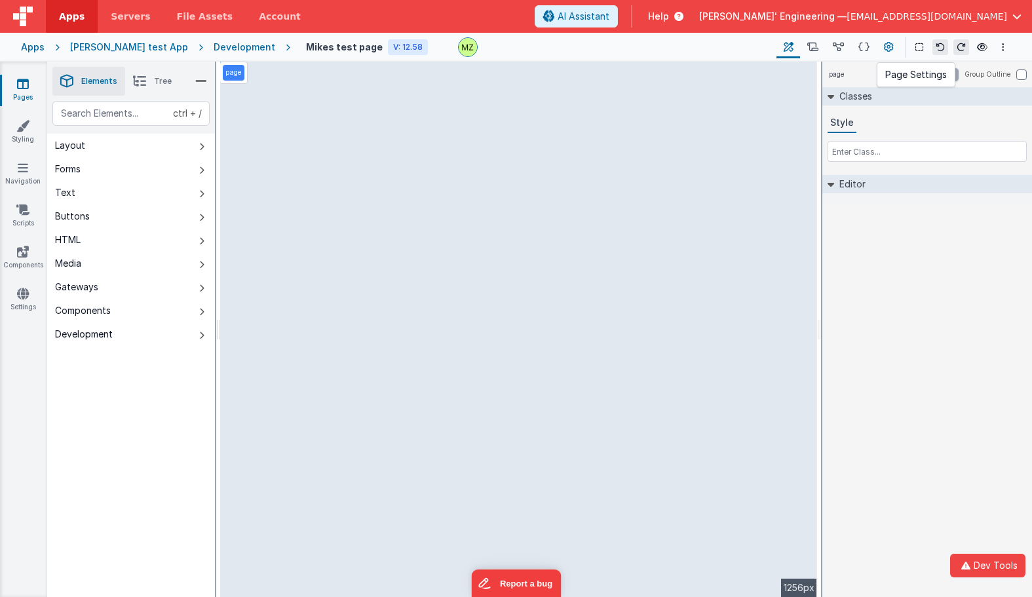
click at [883, 45] on button at bounding box center [889, 47] width 24 height 22
click at [861, 49] on icon at bounding box center [863, 48] width 11 height 14
click at [837, 50] on icon at bounding box center [838, 48] width 11 height 14
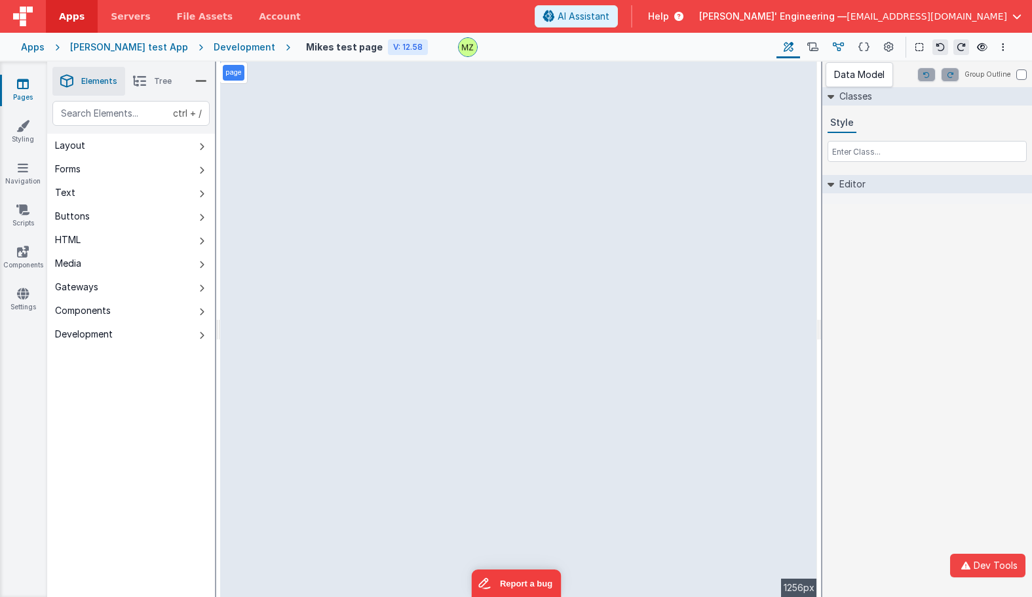
click at [837, 50] on icon at bounding box center [838, 48] width 11 height 14
click at [815, 52] on icon at bounding box center [812, 48] width 11 height 14
drag, startPoint x: 815, startPoint y: 52, endPoint x: 841, endPoint y: 45, distance: 27.2
click at [816, 52] on icon at bounding box center [812, 48] width 11 height 14
click at [841, 45] on icon at bounding box center [838, 48] width 11 height 14
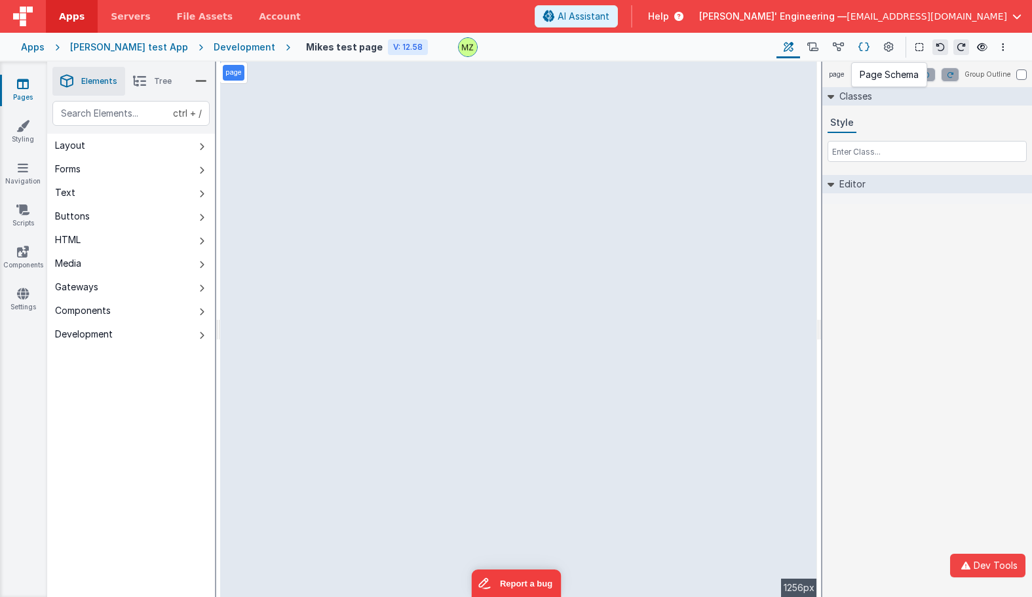
drag, startPoint x: 841, startPoint y: 45, endPoint x: 859, endPoint y: 43, distance: 17.8
click at [842, 45] on icon at bounding box center [838, 48] width 11 height 14
click at [860, 44] on icon at bounding box center [863, 48] width 11 height 14
click at [890, 45] on icon at bounding box center [889, 48] width 10 height 14
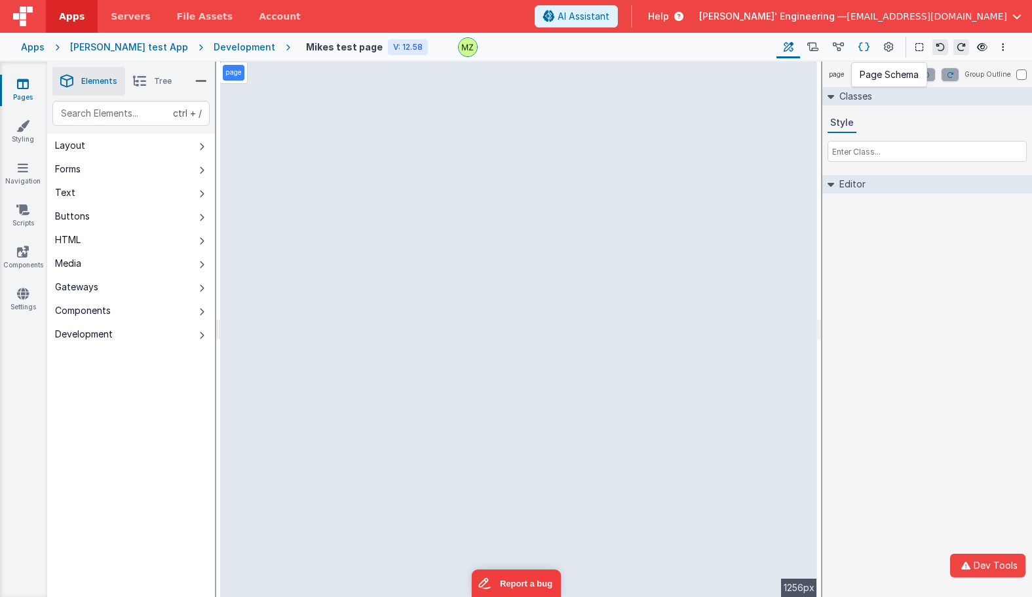
click at [858, 47] on icon at bounding box center [863, 48] width 11 height 14
drag, startPoint x: 858, startPoint y: 47, endPoint x: 822, endPoint y: 47, distance: 36.0
click at [837, 48] on div "Page Builder Named Actions Data Model Page Schema Page Settings" at bounding box center [838, 47] width 124 height 22
click at [822, 47] on button at bounding box center [813, 47] width 26 height 22
click at [817, 47] on button at bounding box center [813, 47] width 26 height 22
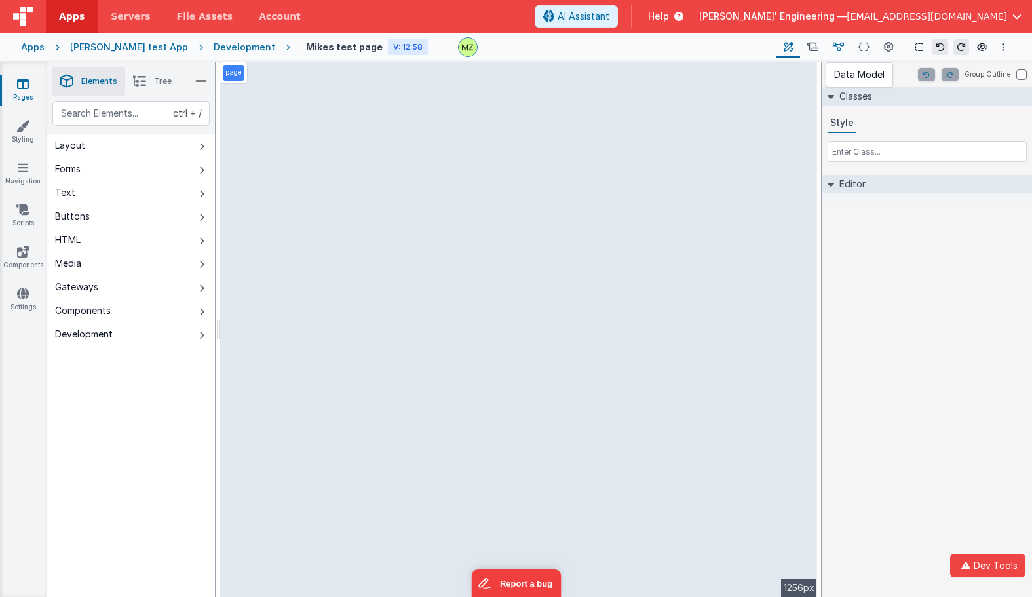
click at [842, 45] on icon at bounding box center [838, 48] width 11 height 14
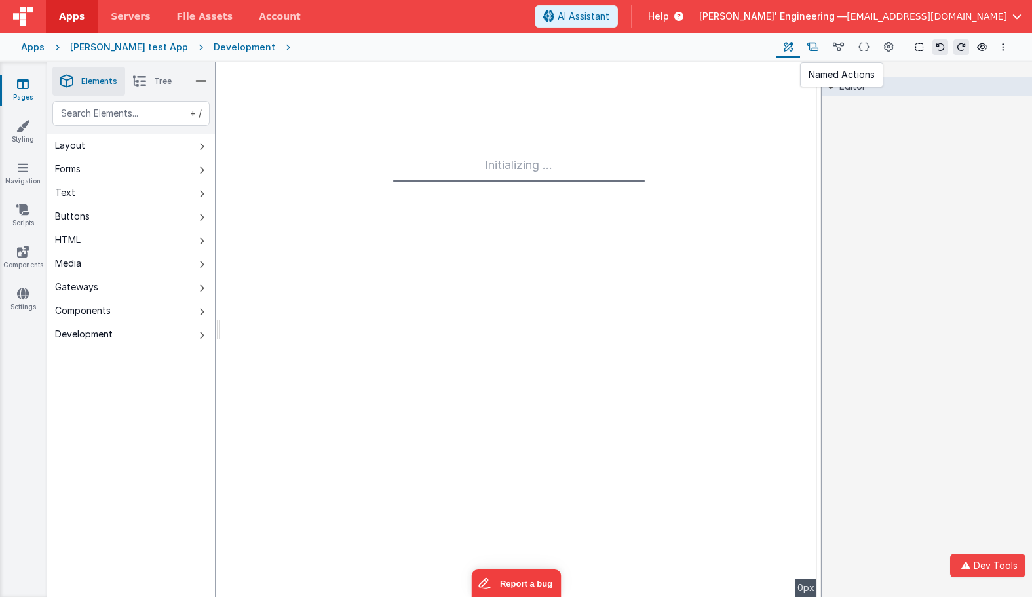
click at [818, 46] on icon at bounding box center [812, 48] width 11 height 14
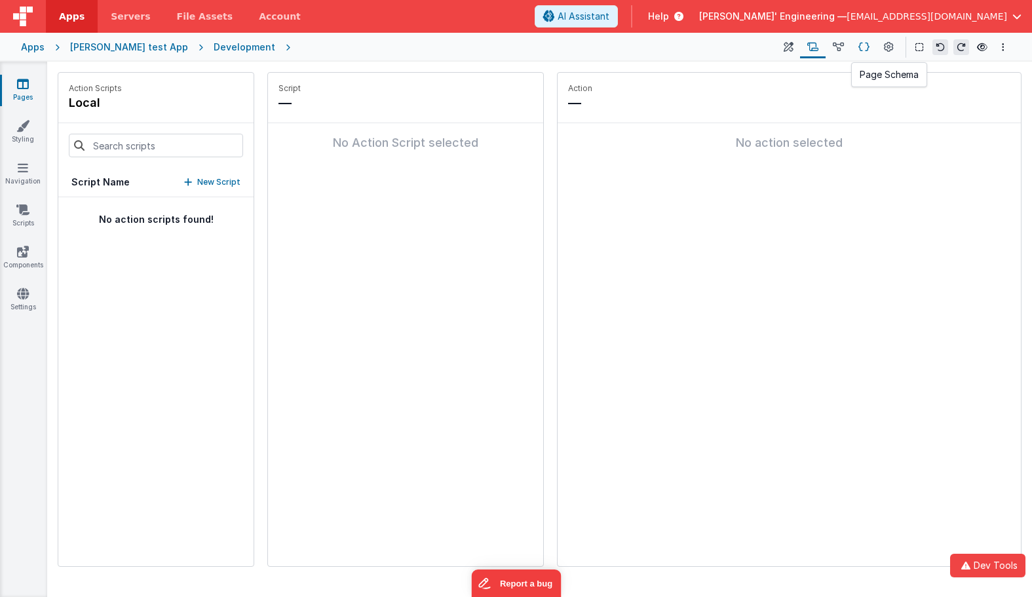
click at [861, 48] on icon at bounding box center [863, 48] width 11 height 14
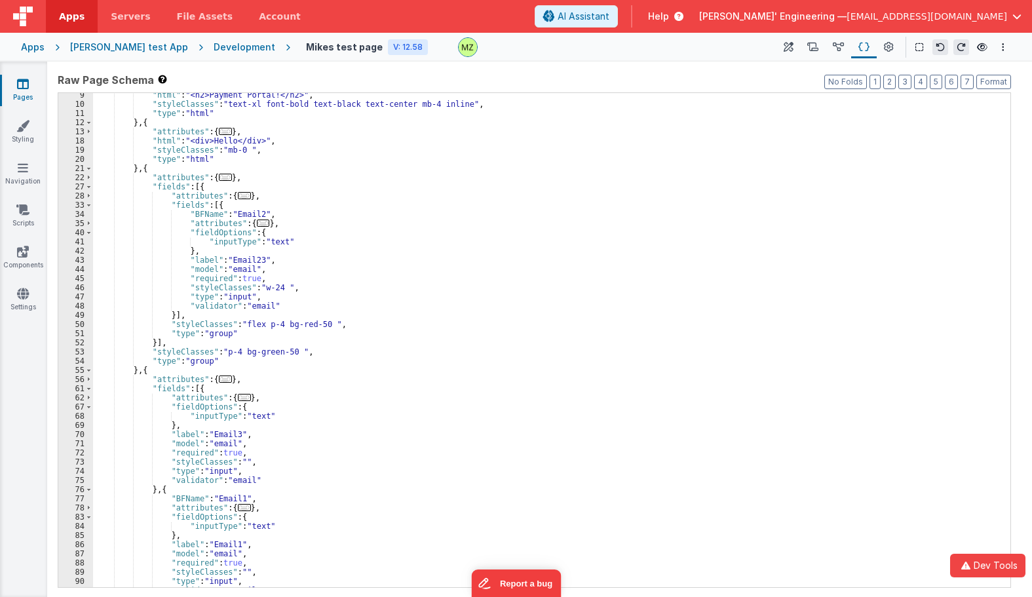
scroll to position [39, 0]
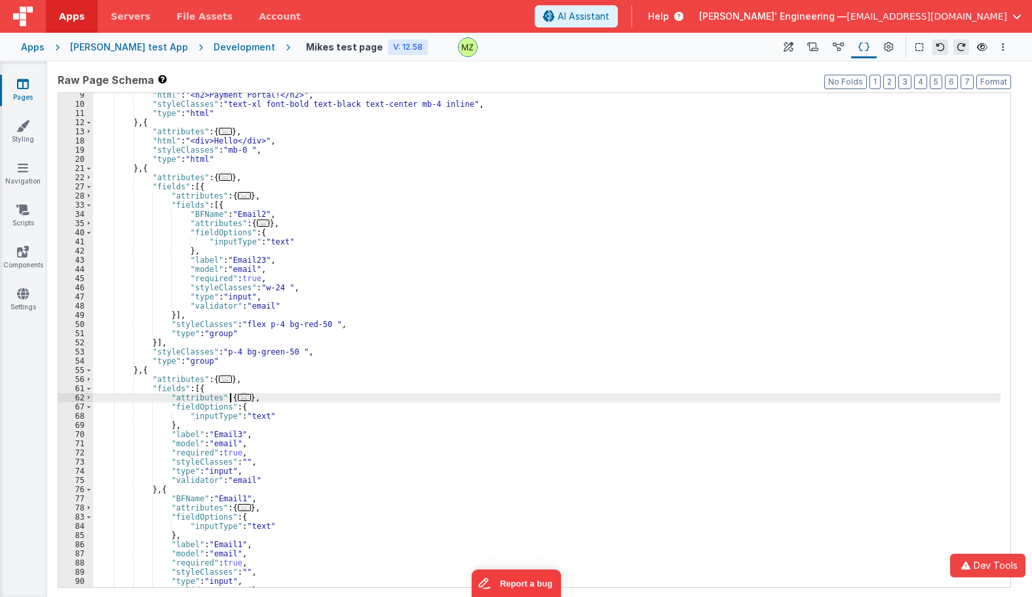
click at [238, 396] on span "..." at bounding box center [244, 397] width 13 height 7
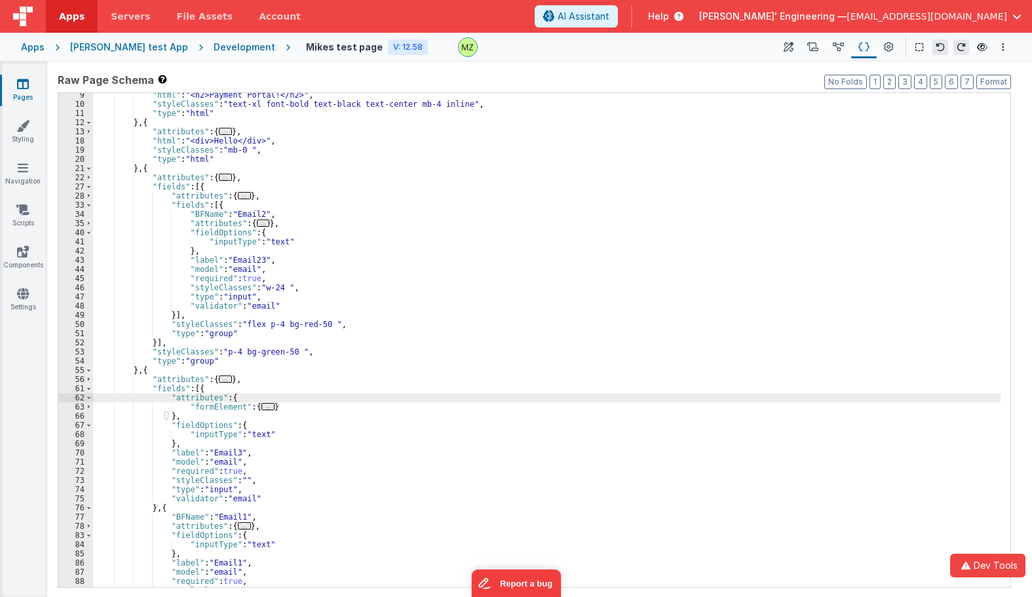
click at [265, 408] on span "..." at bounding box center [267, 406] width 13 height 7
click at [264, 408] on span "..." at bounding box center [267, 406] width 13 height 7
click at [261, 408] on span "..." at bounding box center [267, 406] width 13 height 7
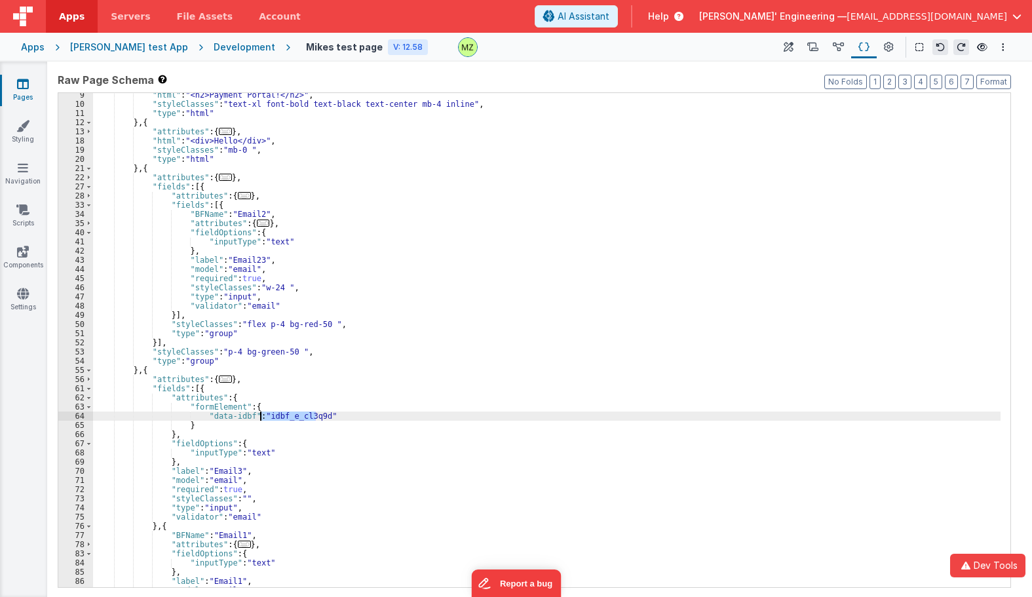
drag, startPoint x: 318, startPoint y: 417, endPoint x: 261, endPoint y: 415, distance: 56.4
click at [261, 415] on div ""html" : "<h2>Payment Portal!</h2>" , "styleClasses" : "text-xl font-bold text-…" at bounding box center [546, 346] width 907 height 512
click at [776, 47] on div "Mikes test page V: 12.58 Page Builder Named Actions Data Model Page Schema Page…" at bounding box center [650, 47] width 721 height 22
click at [783, 47] on button at bounding box center [788, 47] width 24 height 22
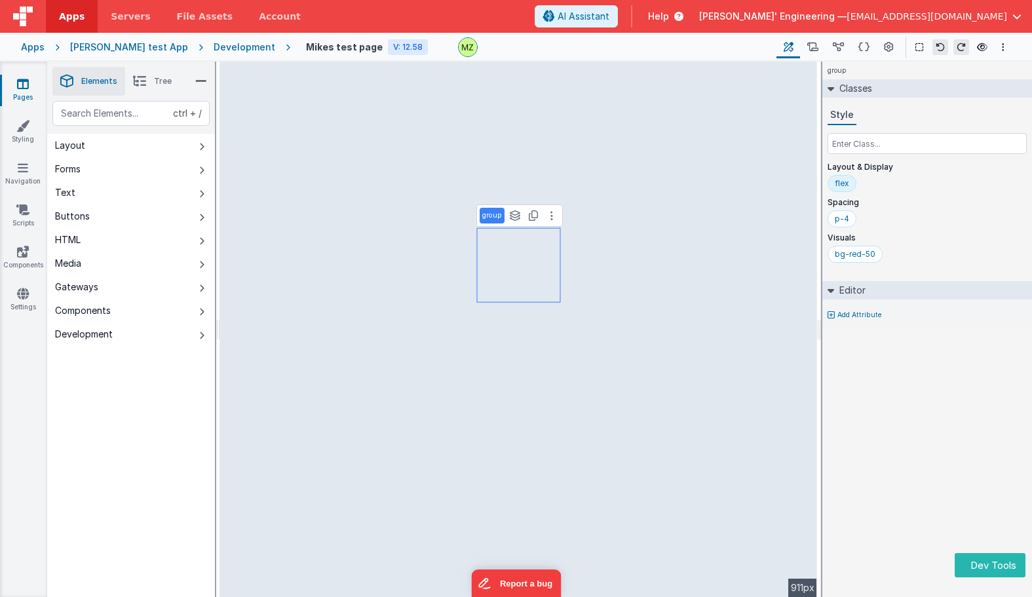
select select "email"
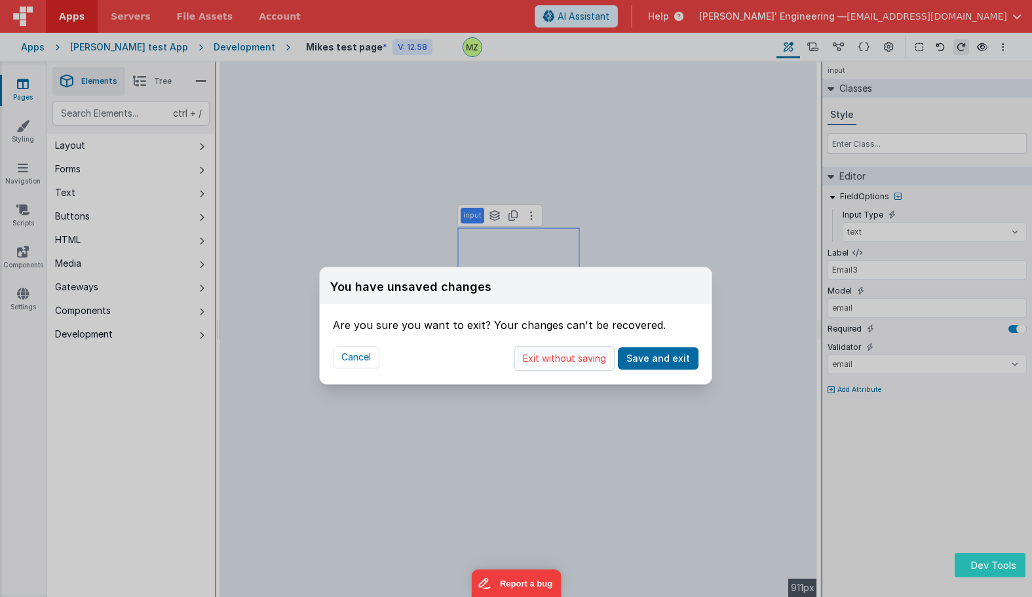
click at [588, 359] on button "Exit without saving" at bounding box center [564, 358] width 100 height 25
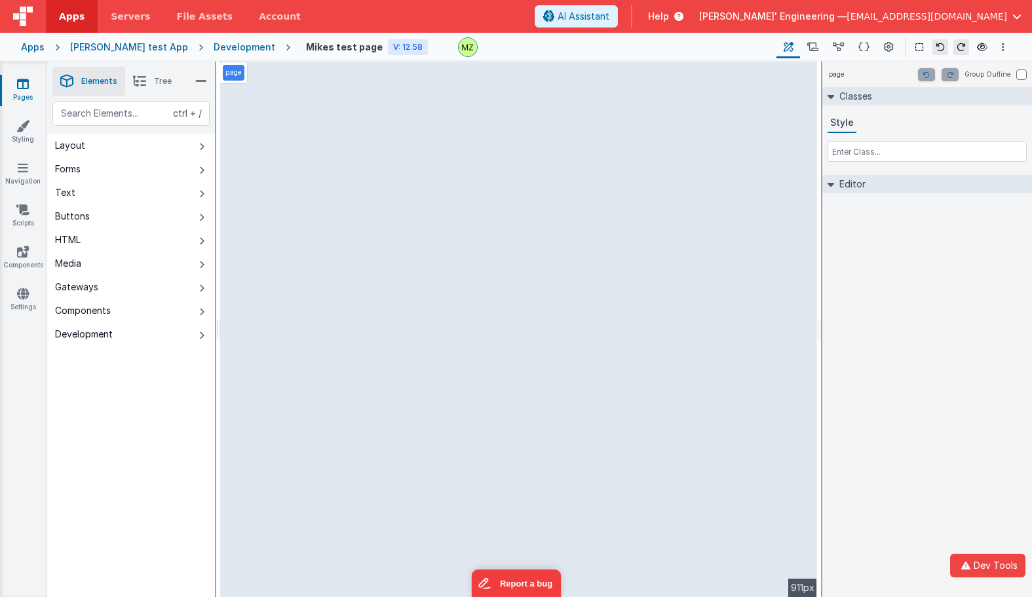
select select "email"
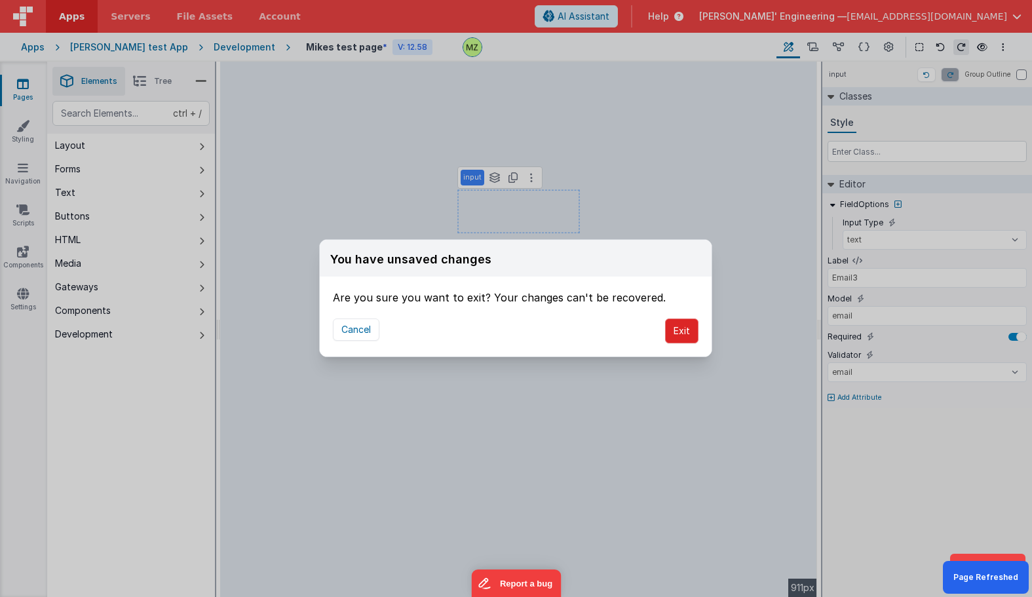
click at [693, 330] on button "Exit" at bounding box center [681, 330] width 33 height 25
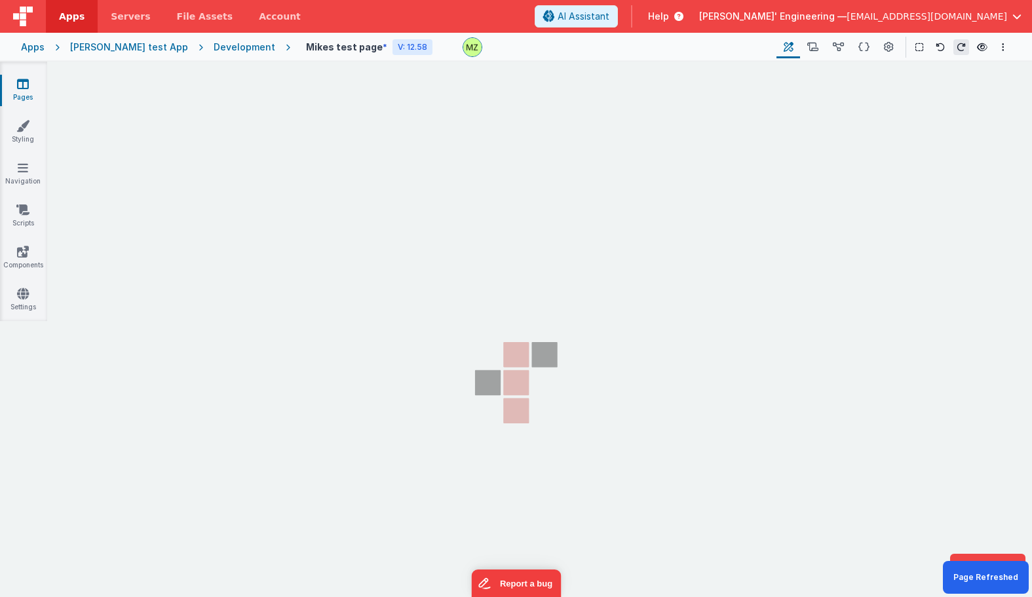
click at [701, 328] on section "Pages Styling Navigation Scripts Components Settings" at bounding box center [516, 341] width 1032 height 558
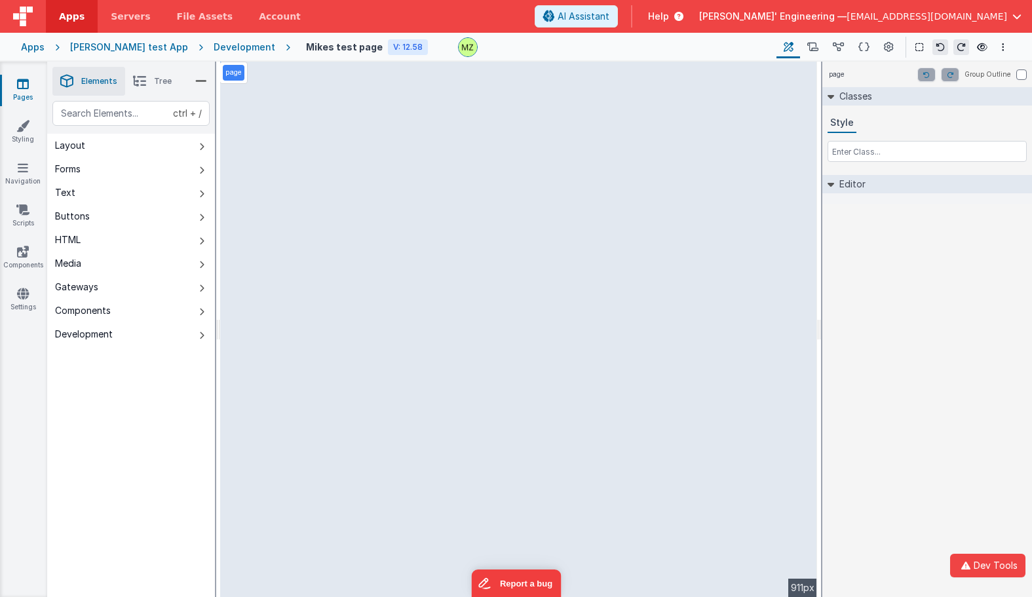
select select "email"
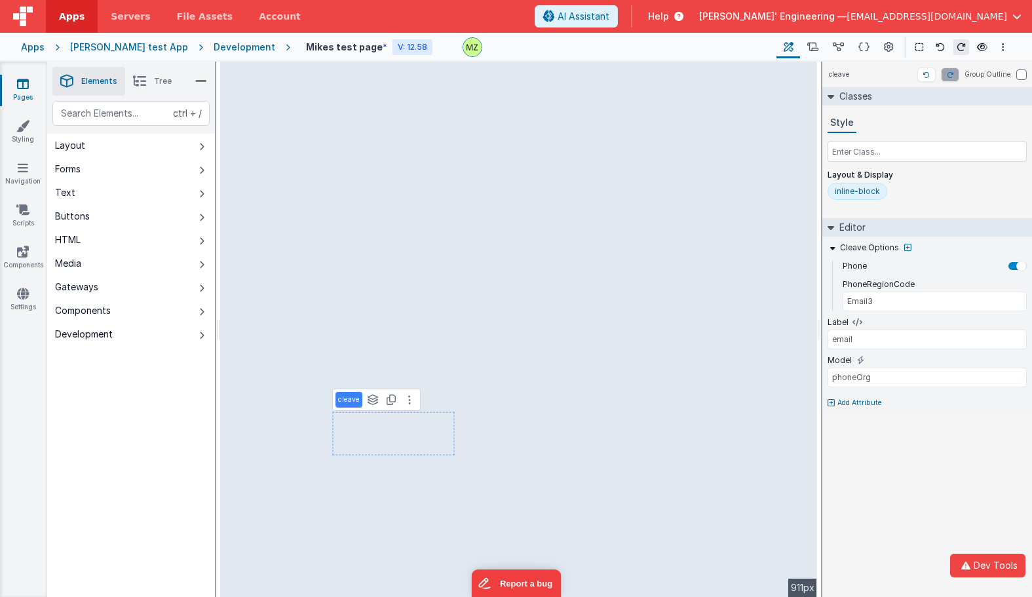
type input "US"
type input "Phone Number"
type input "Email3"
type input "email"
select select "email"
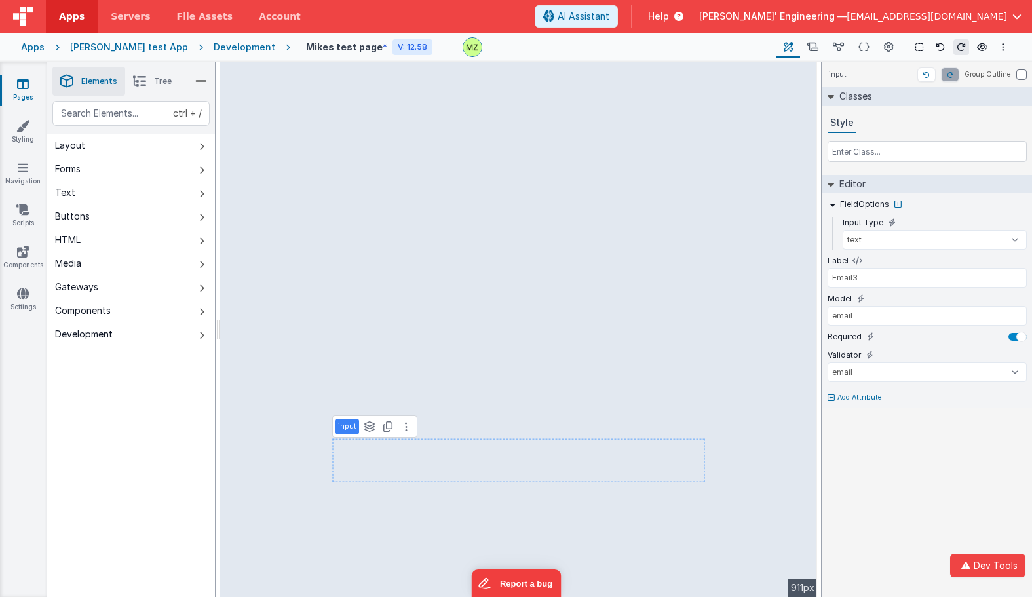
type input "Email23"
select select "email"
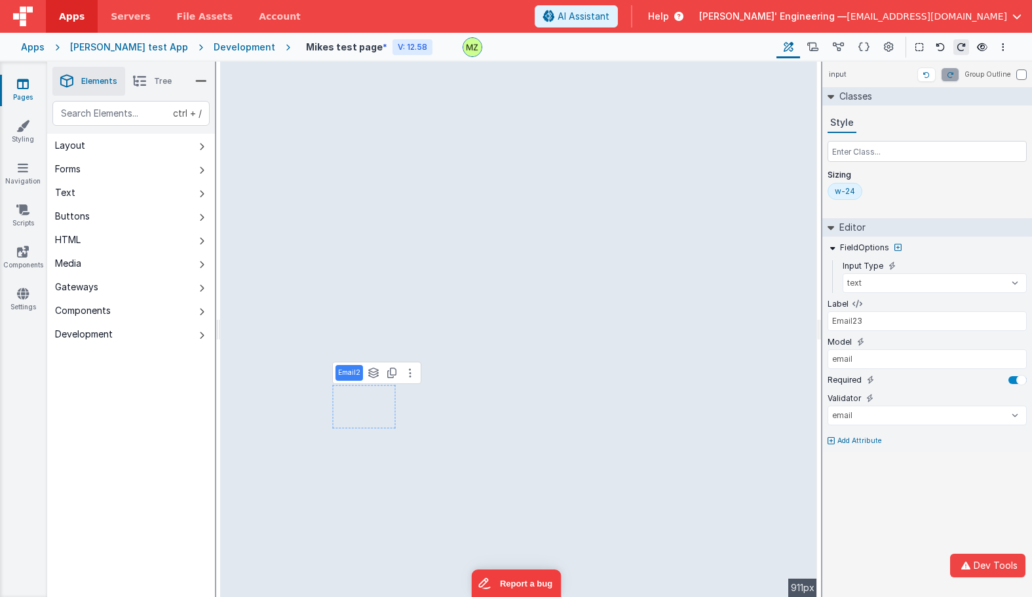
type input "Phone Number"
type input "phoneOrg"
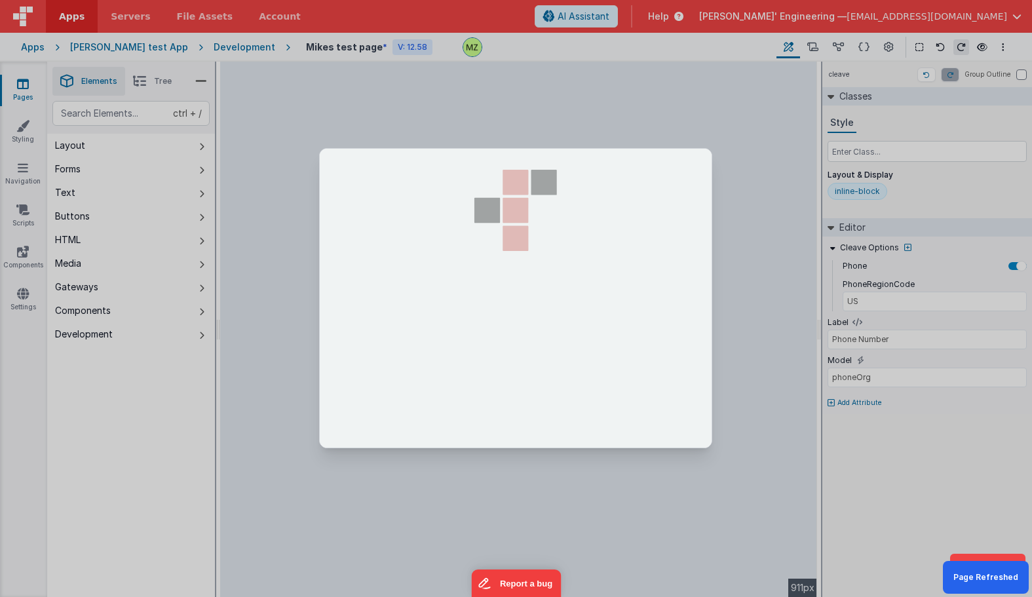
click at [508, 360] on div at bounding box center [515, 298] width 131 height 299
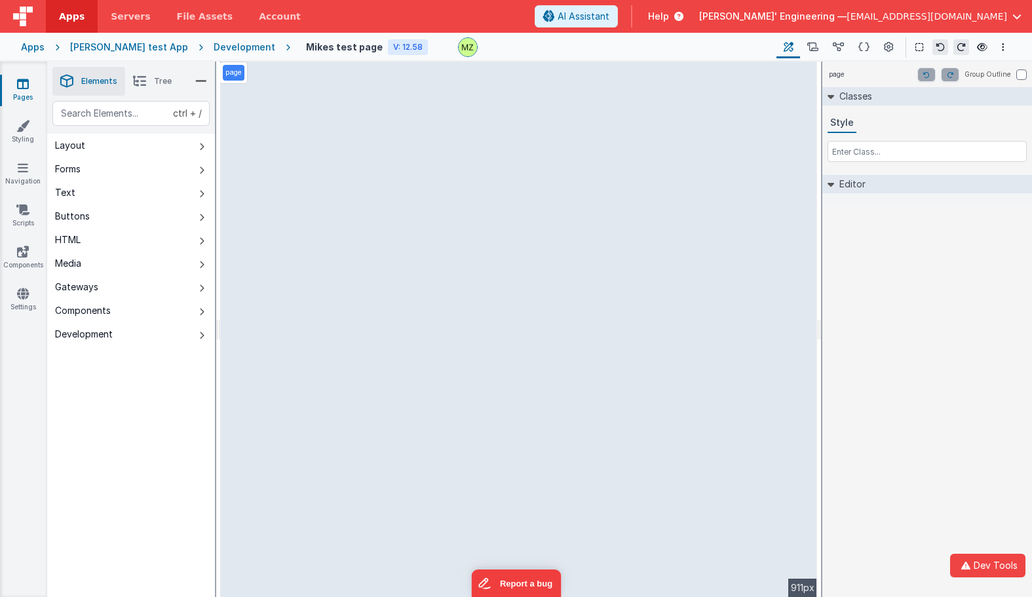
select select "email"
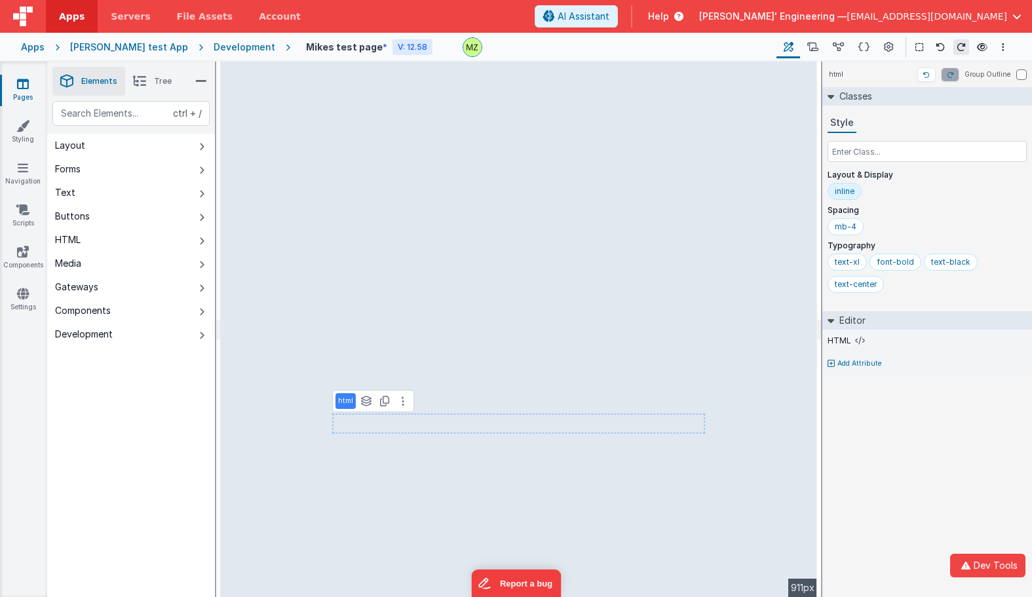
select select "email"
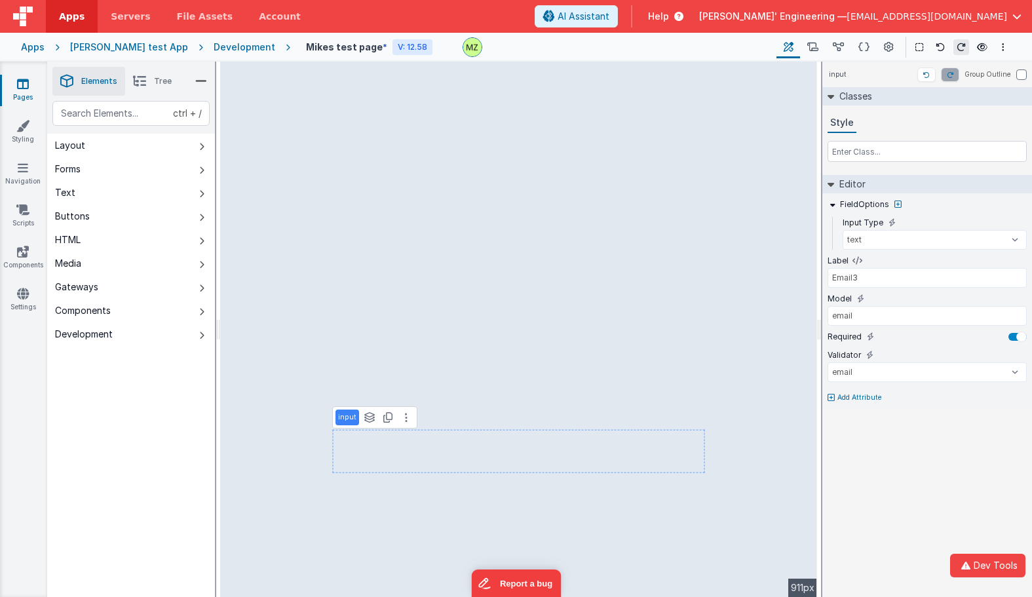
type input "US"
type input "Phone Number"
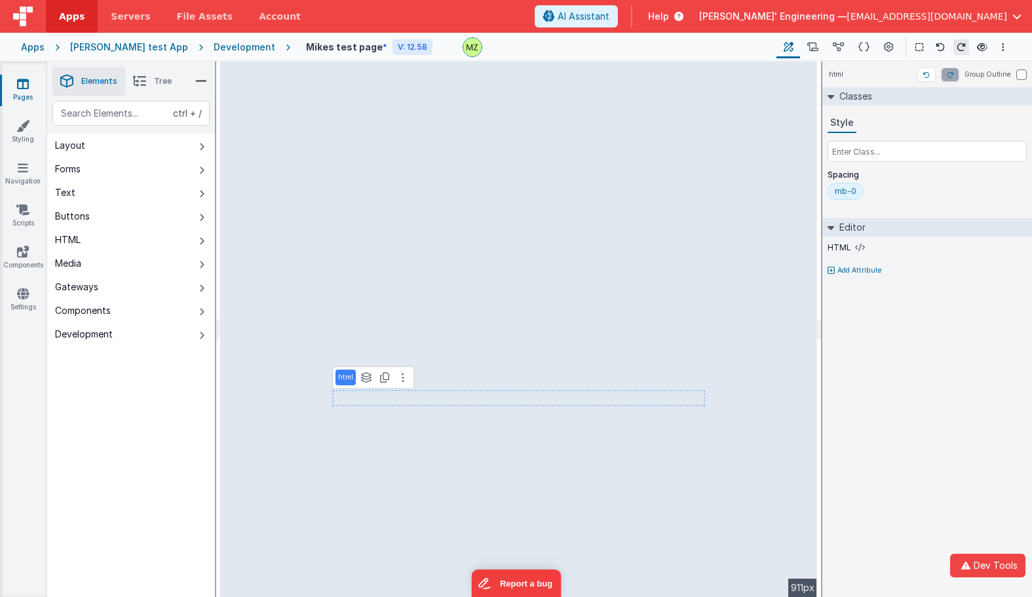
select select "email"
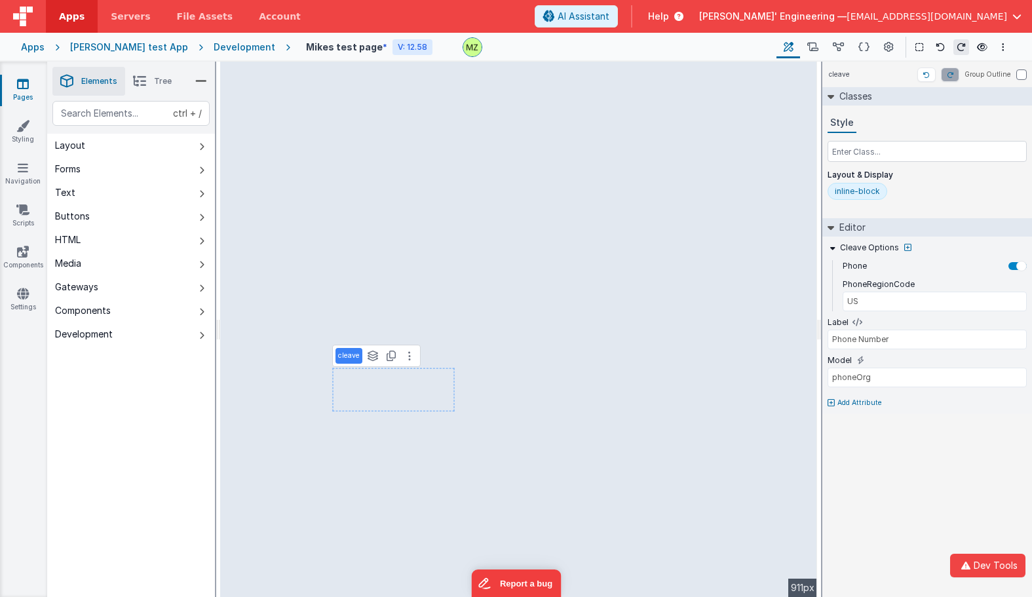
type input "Email23"
type input "email"
select select "email"
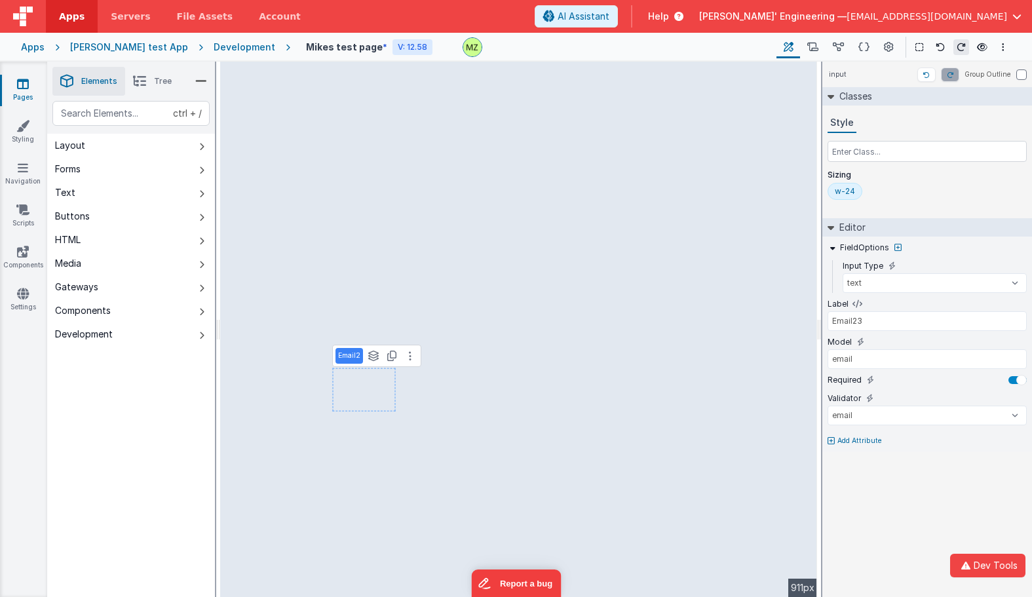
type input "Email1"
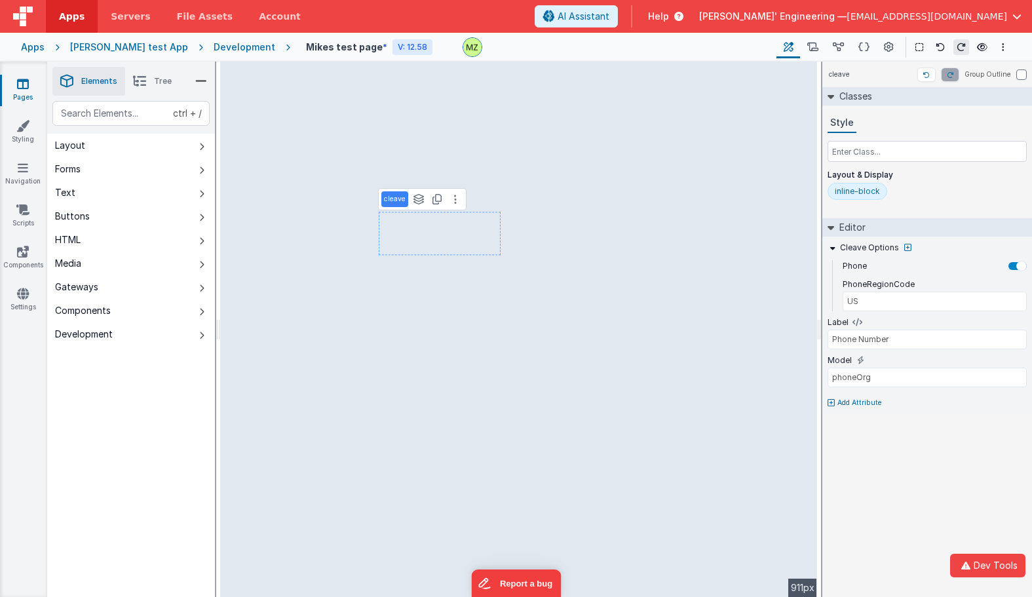
type input "Email1"
type input "email"
select select "email"
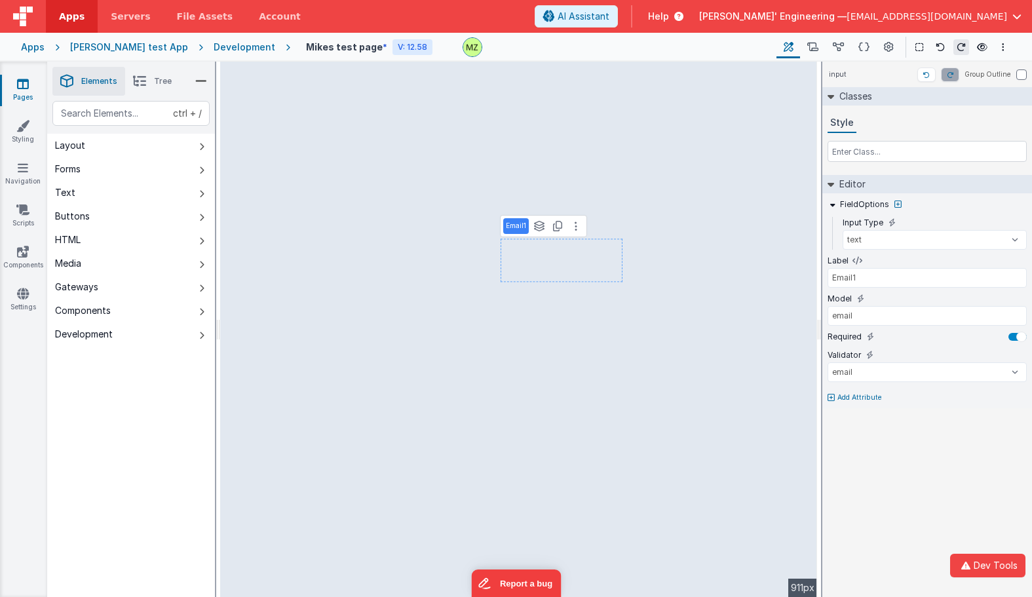
type input "Email23"
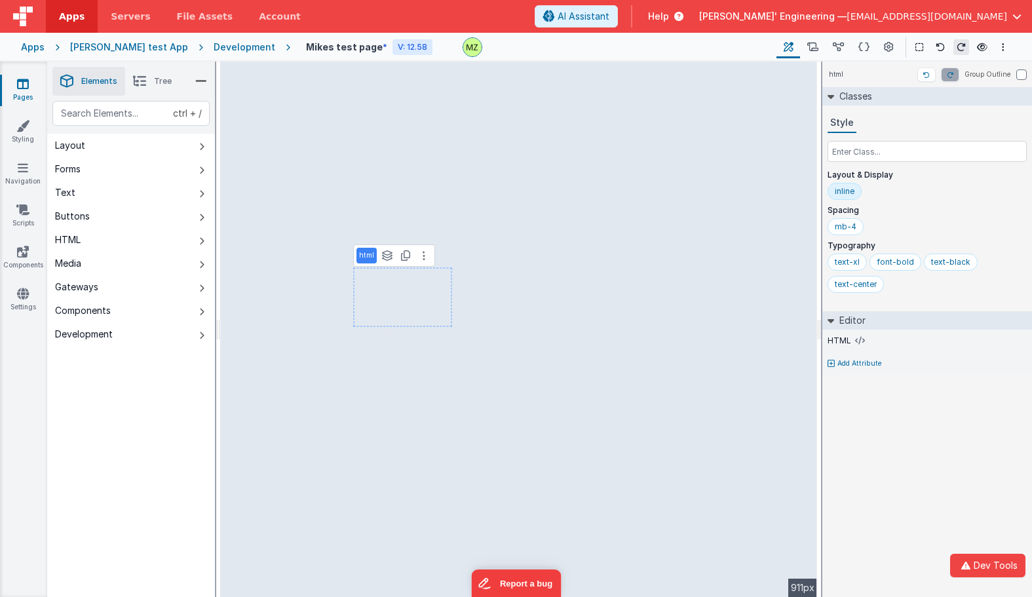
select select "email"
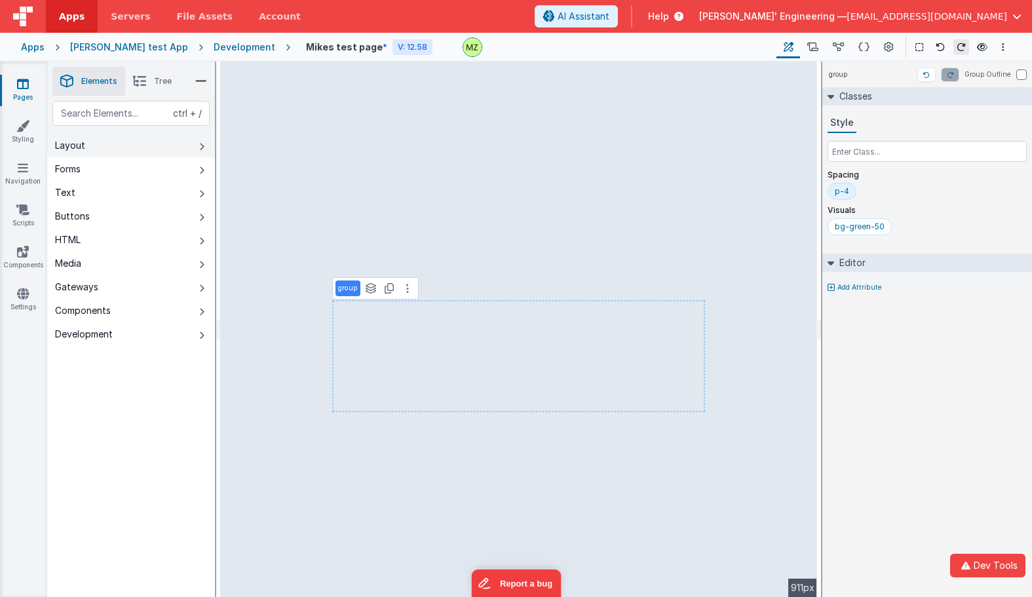
click at [117, 155] on button "Layout" at bounding box center [131, 146] width 168 height 24
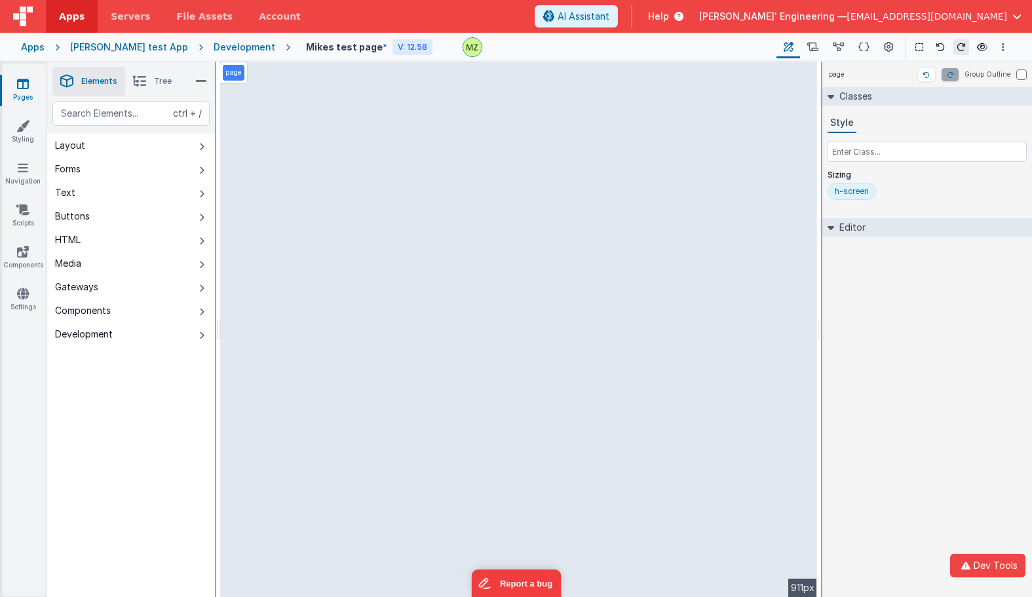
click at [1031, 220] on div "Editor" at bounding box center [927, 227] width 210 height 18
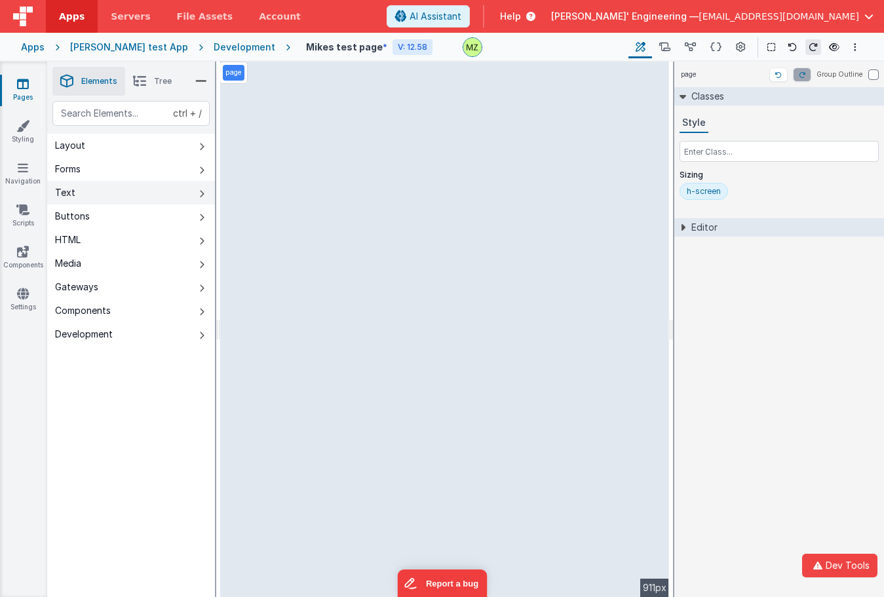
click at [108, 200] on button "Text" at bounding box center [131, 193] width 168 height 24
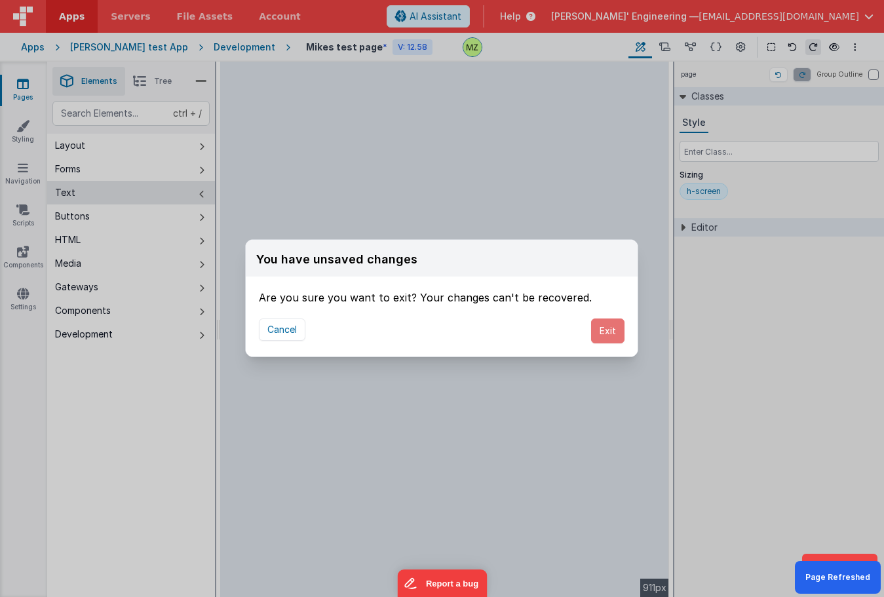
drag, startPoint x: 605, startPoint y: 326, endPoint x: 704, endPoint y: 342, distance: 100.2
click at [605, 326] on button "Exit" at bounding box center [607, 330] width 33 height 25
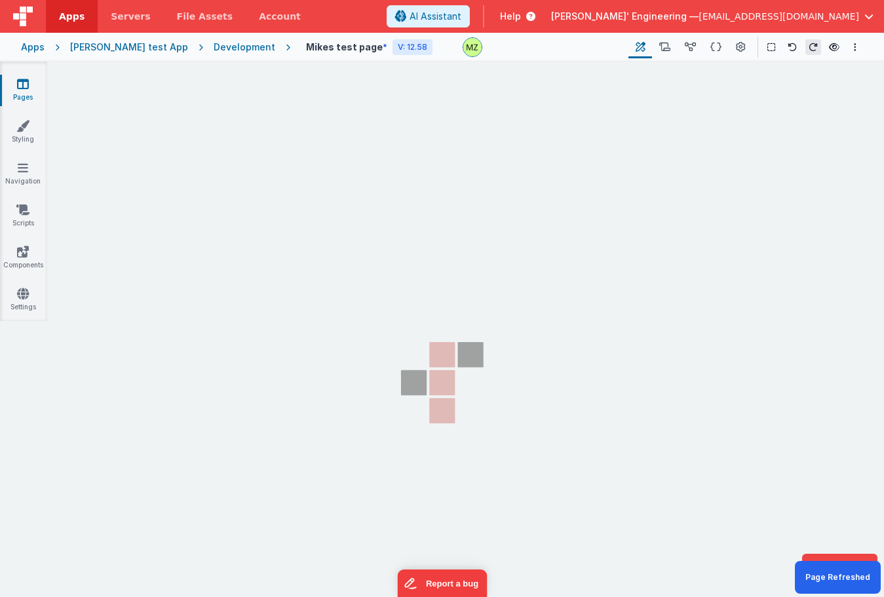
click at [704, 342] on div "You have unsaved changes Are you sure you want to exit? Your changes can't be r…" at bounding box center [442, 298] width 884 height 597
